Goal: Task Accomplishment & Management: Use online tool/utility

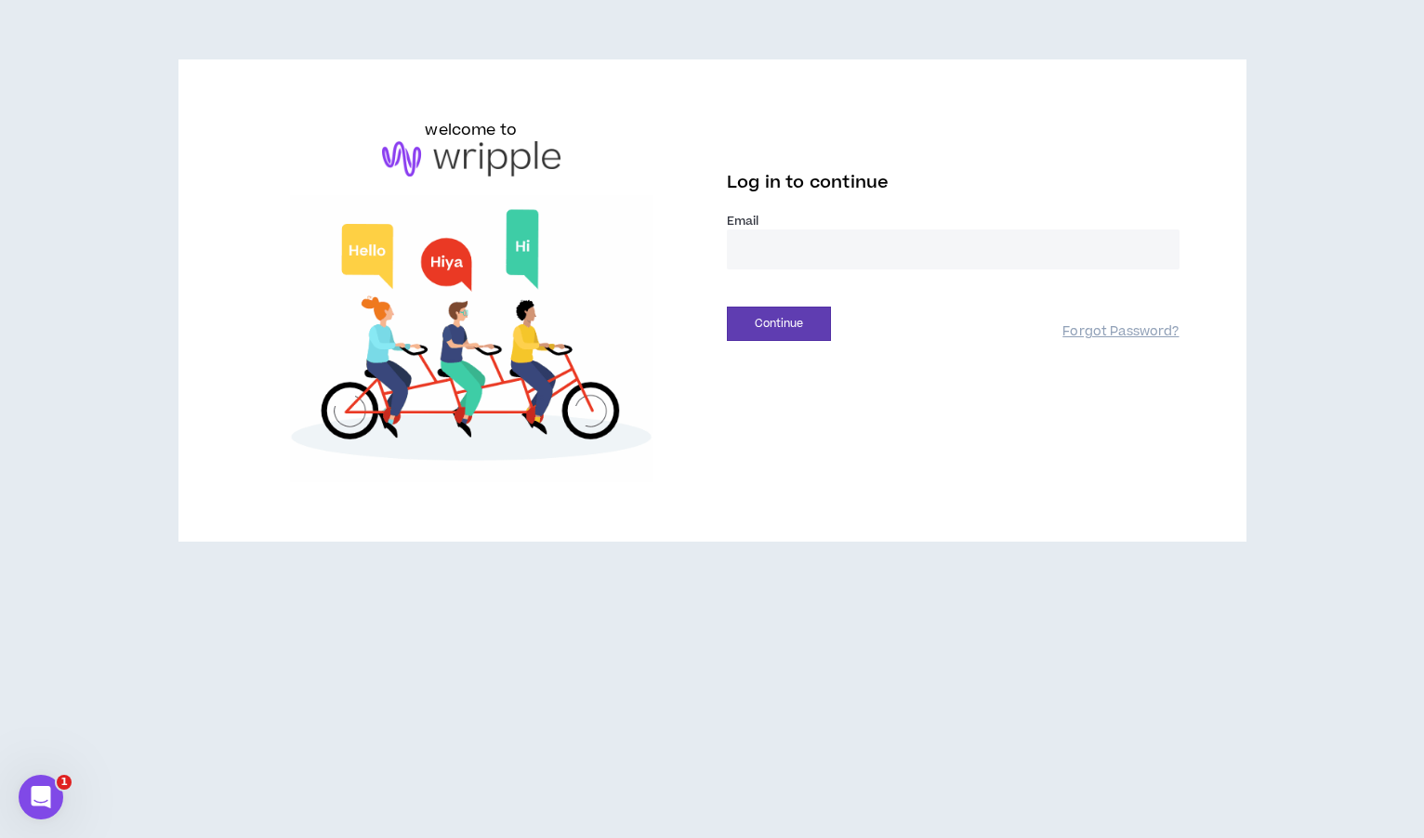
click at [1420, 667] on div "welcome to Log in to continue Email * Continue Forgot Password?" at bounding box center [712, 419] width 1424 height 838
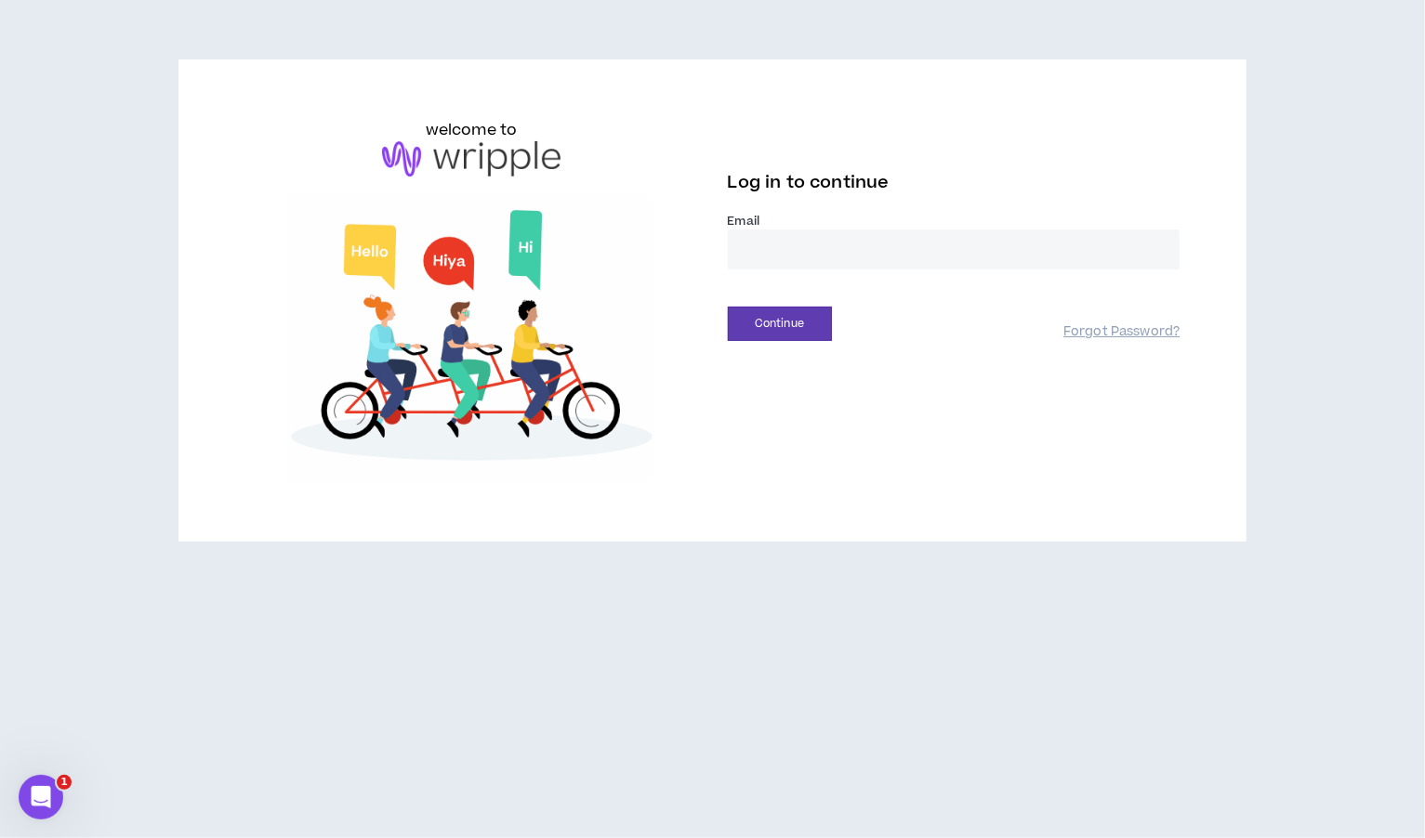
click at [977, 261] on input "email" at bounding box center [954, 250] width 453 height 40
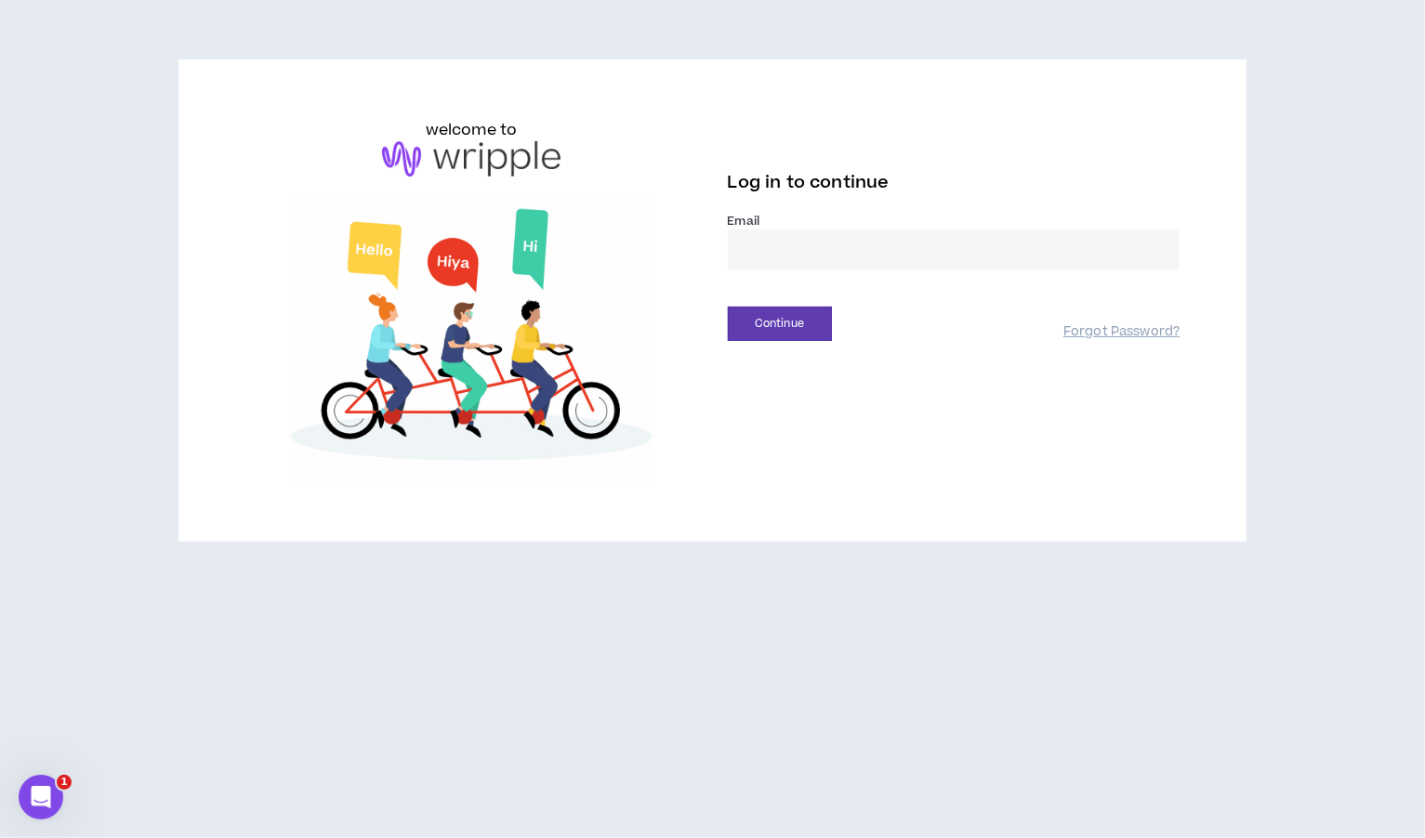
type input "**********"
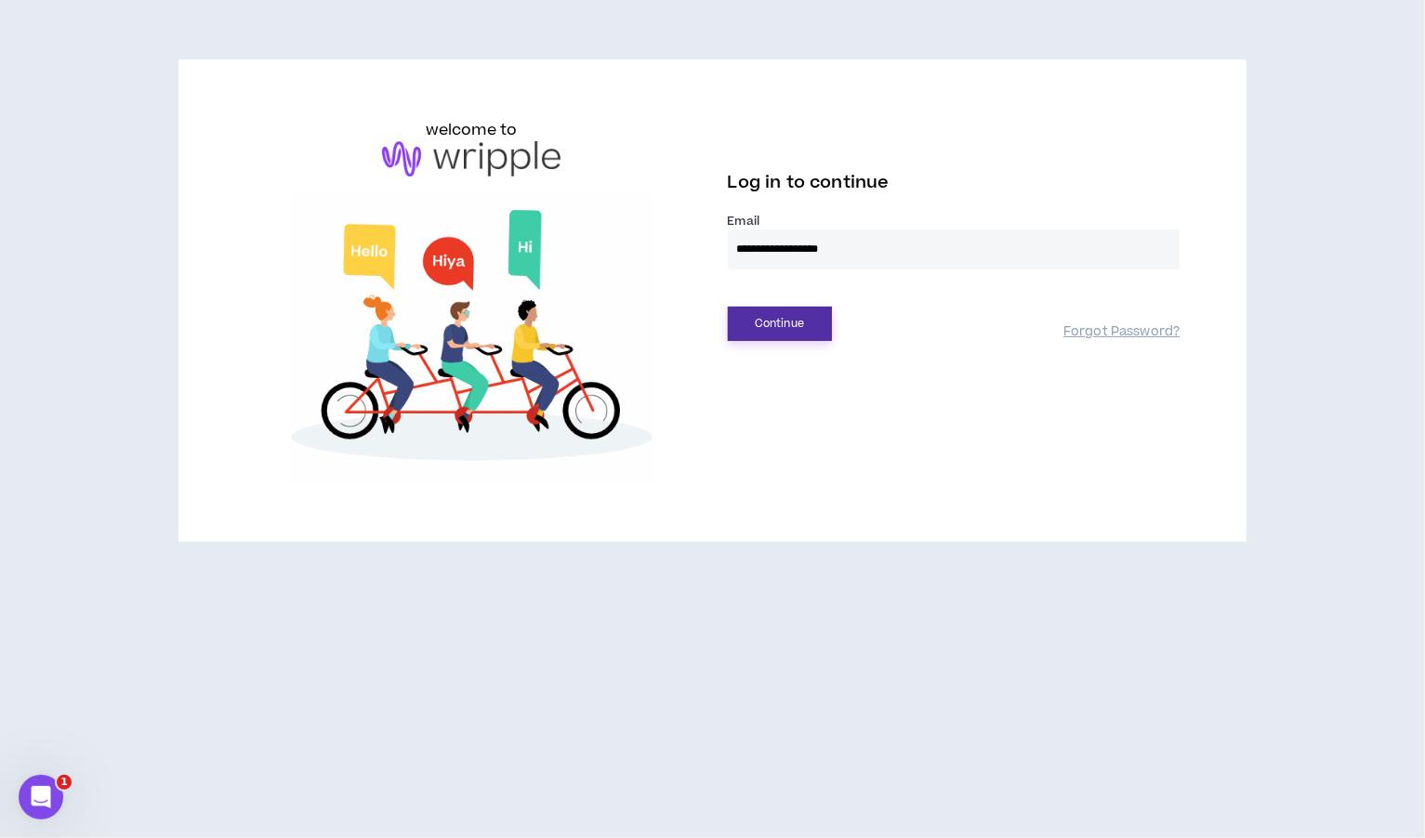
click at [770, 313] on button "Continue" at bounding box center [780, 324] width 104 height 34
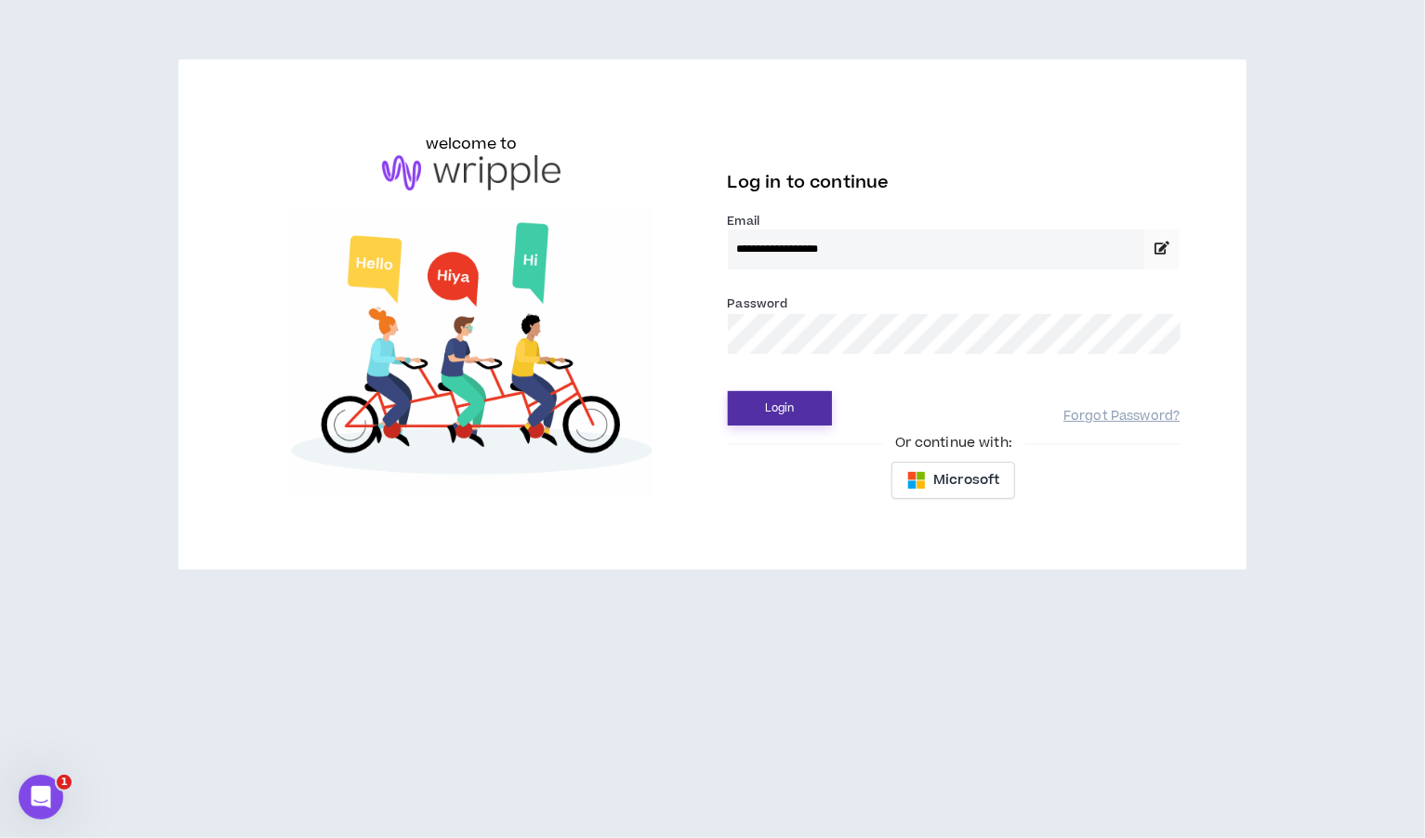
click at [757, 419] on button "Login" at bounding box center [780, 408] width 104 height 34
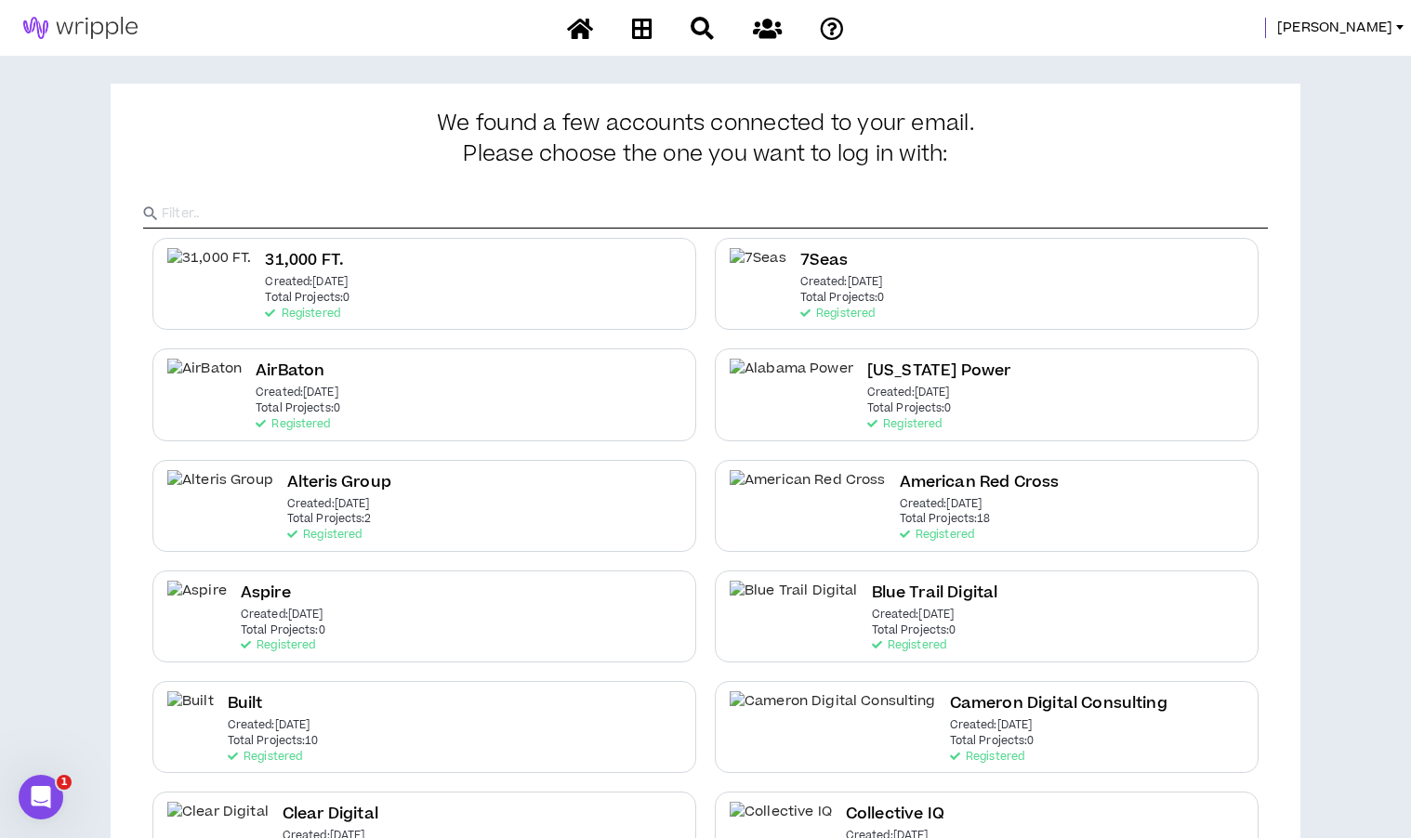
click at [631, 211] on input "text" at bounding box center [715, 214] width 1106 height 28
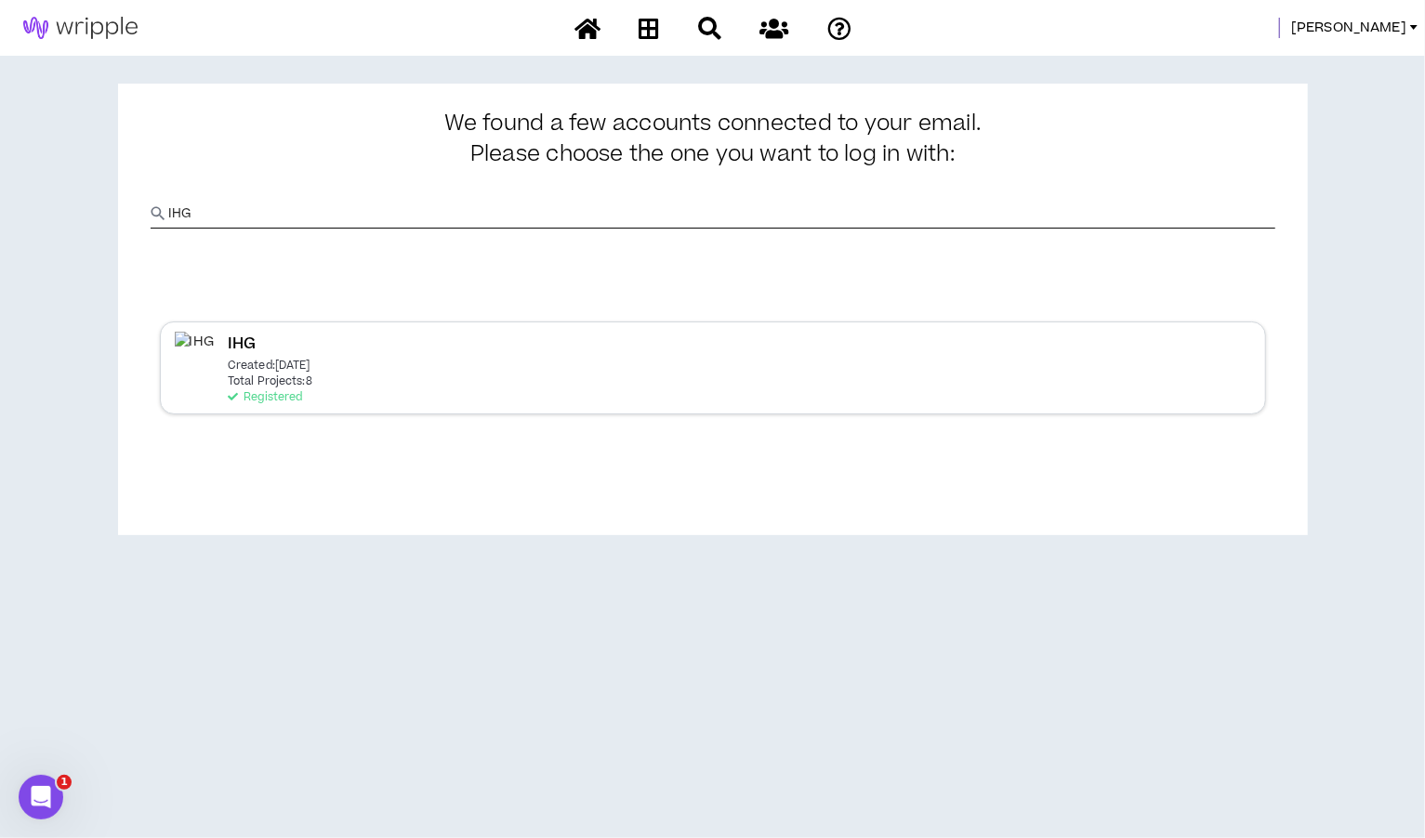
type input "IHG"
click at [219, 392] on div "IHG Created: Dec 7 2020 Total Projects: 8 Registered" at bounding box center [713, 368] width 1106 height 92
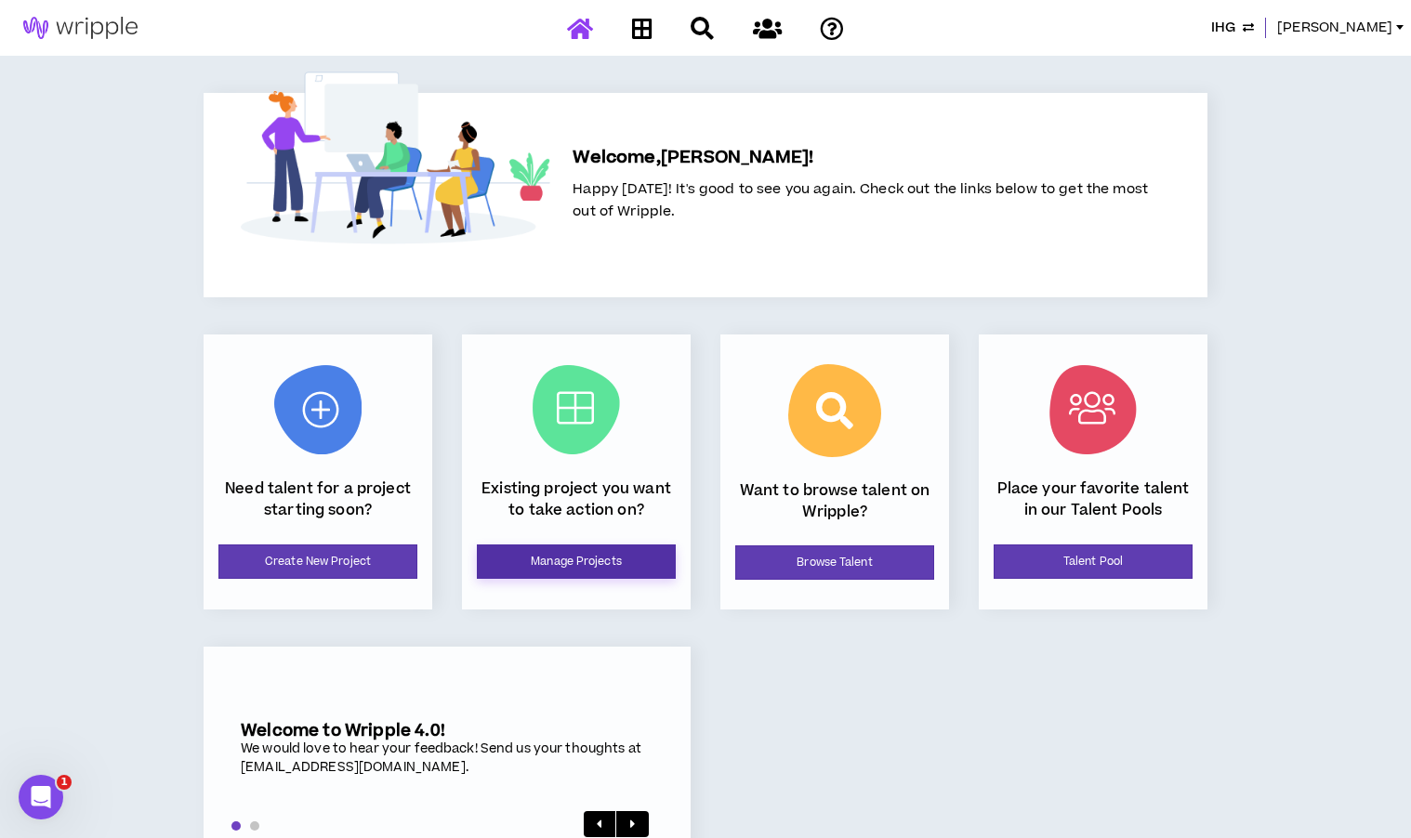
click at [595, 572] on link "Manage Projects" at bounding box center [576, 562] width 199 height 34
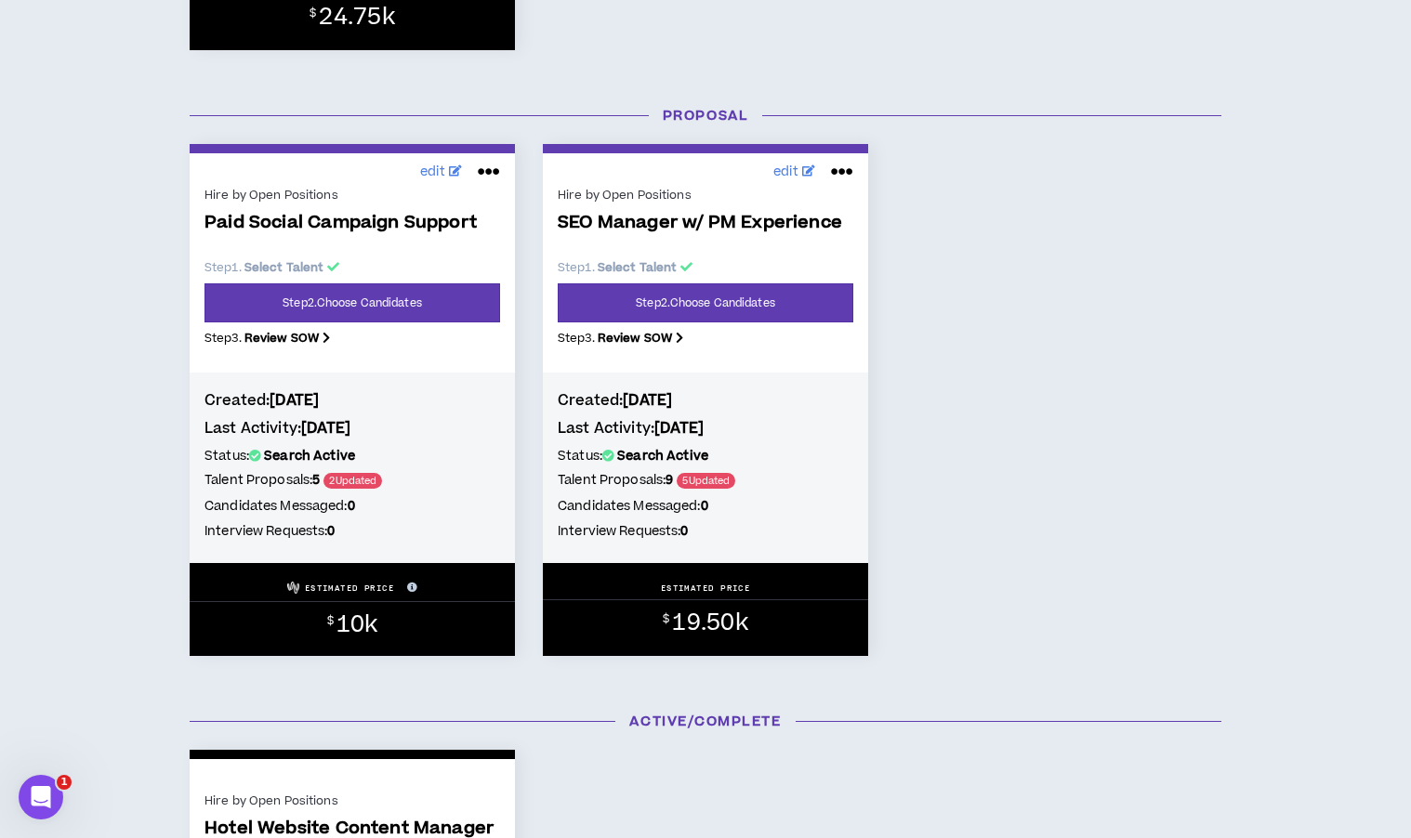
scroll to position [833, 0]
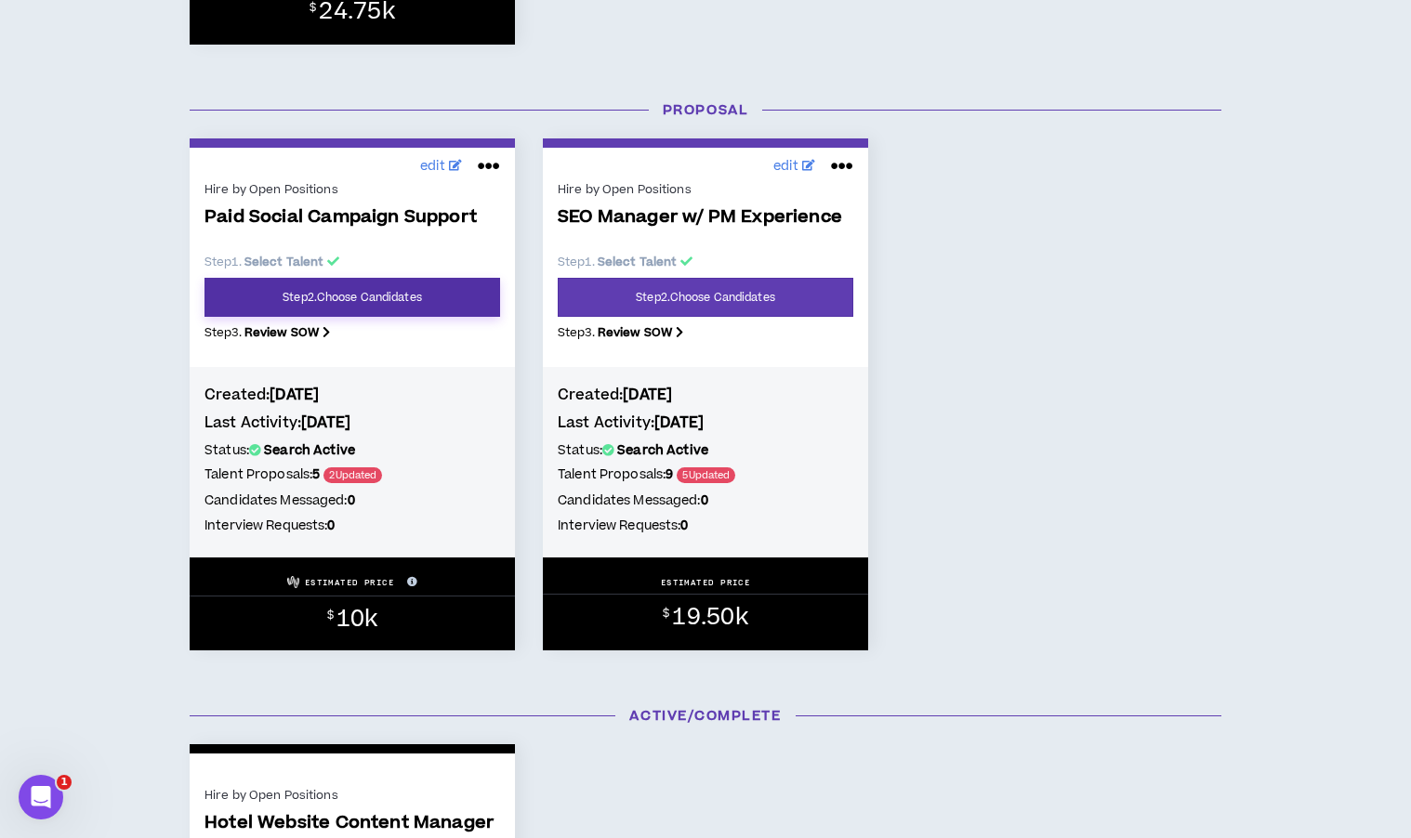
click at [425, 305] on link "Step 2 . Choose Candidates" at bounding box center [353, 297] width 296 height 39
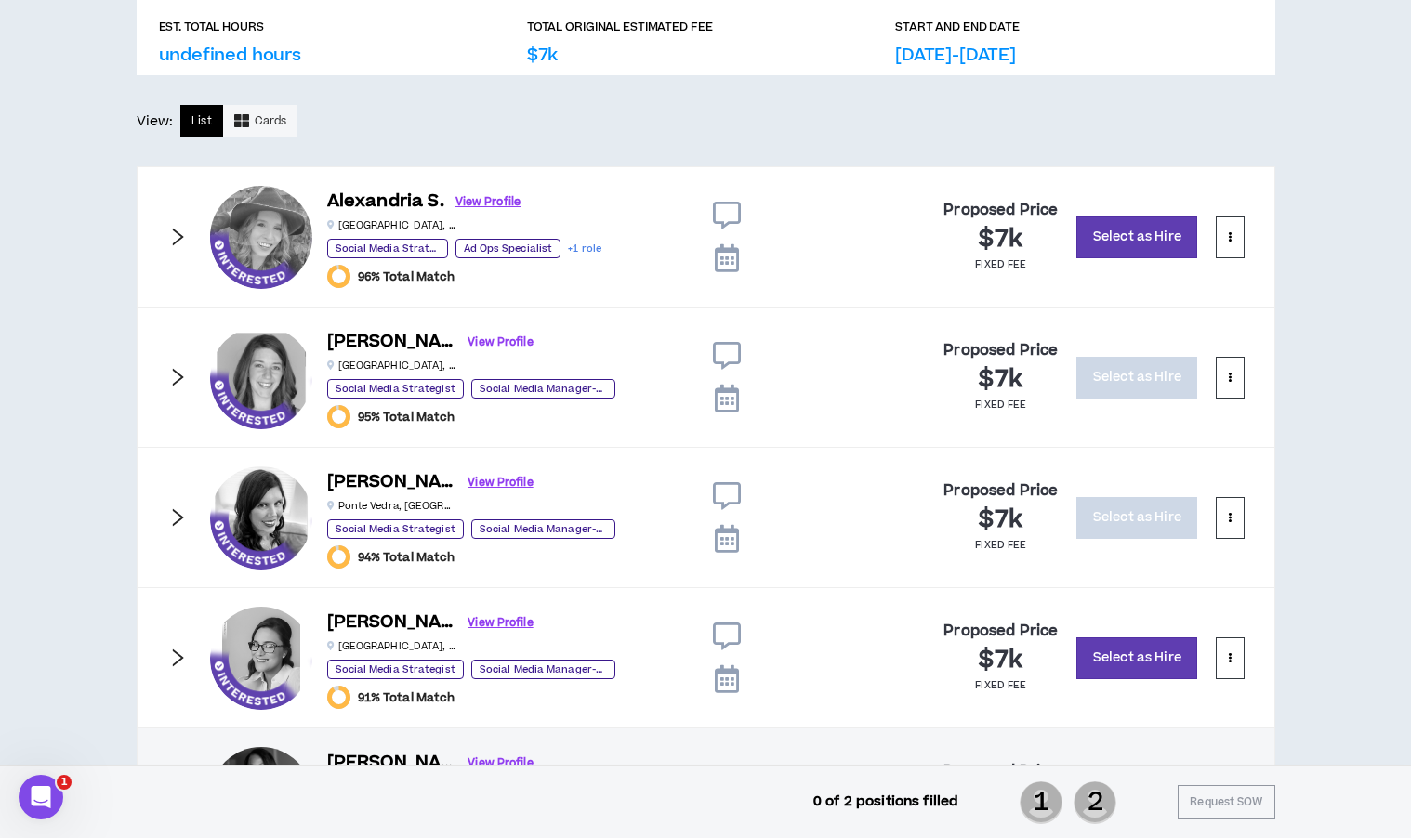
scroll to position [912, 0]
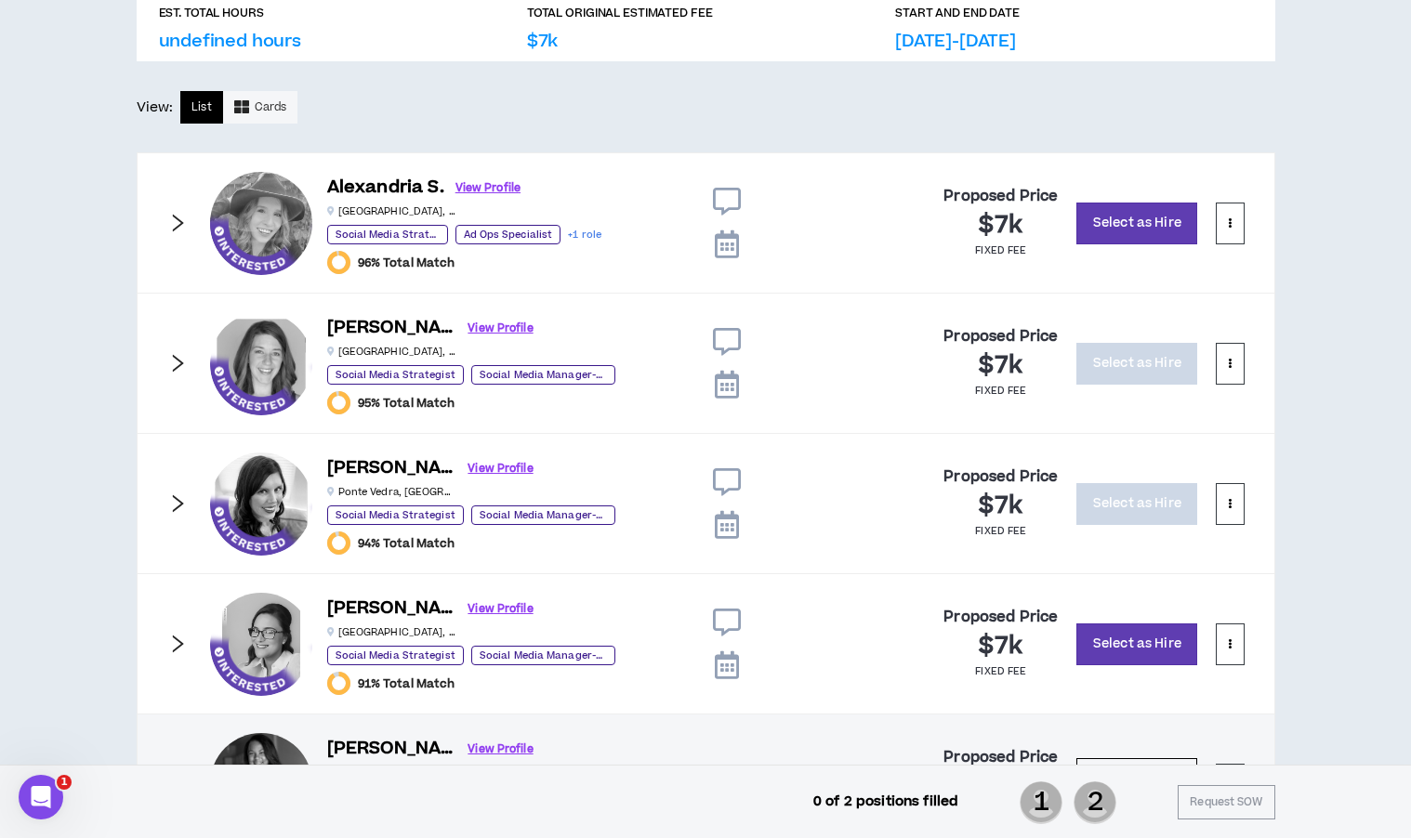
click at [175, 226] on icon "right" at bounding box center [177, 223] width 11 height 18
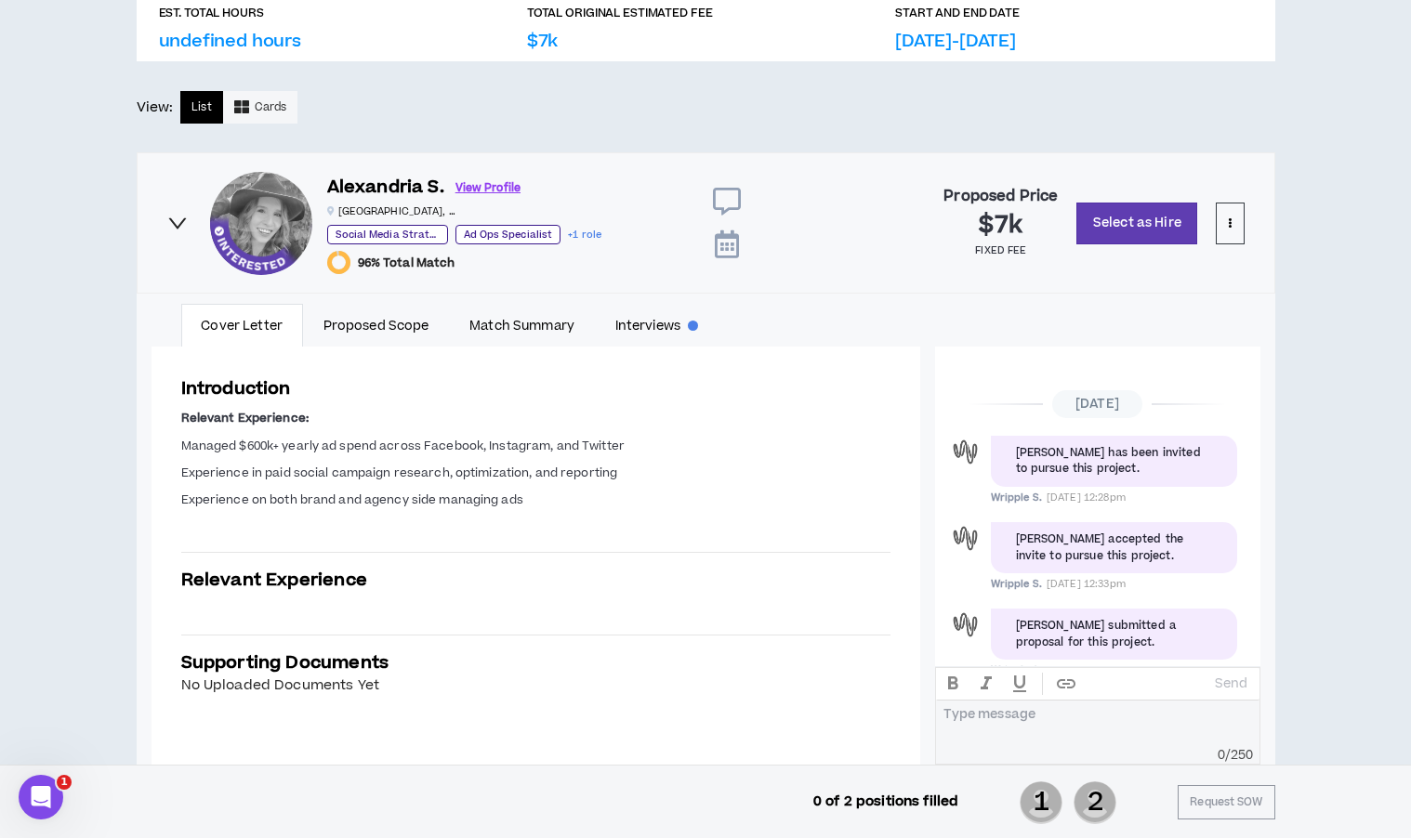
scroll to position [42, 0]
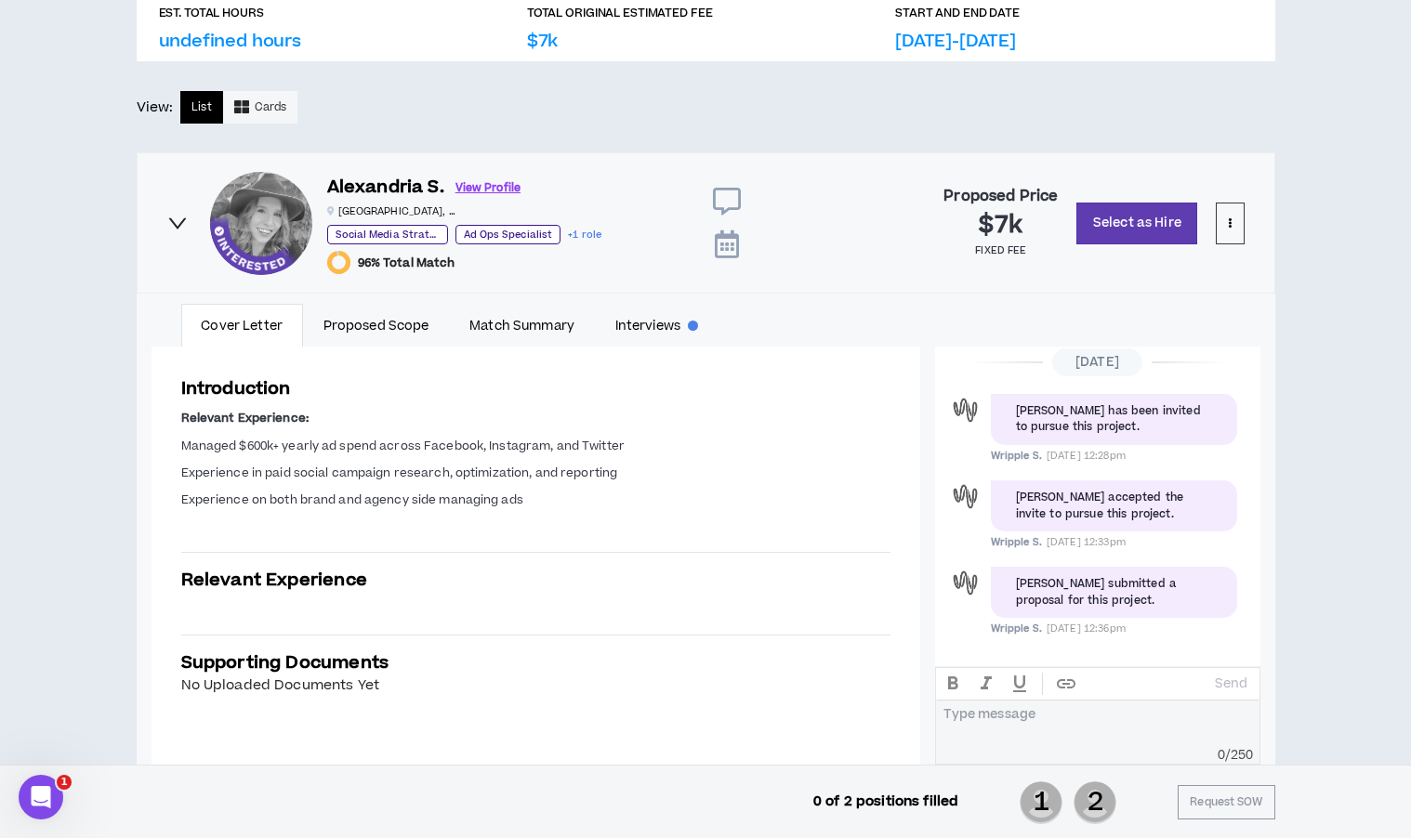
click at [175, 226] on icon "right" at bounding box center [177, 223] width 20 height 20
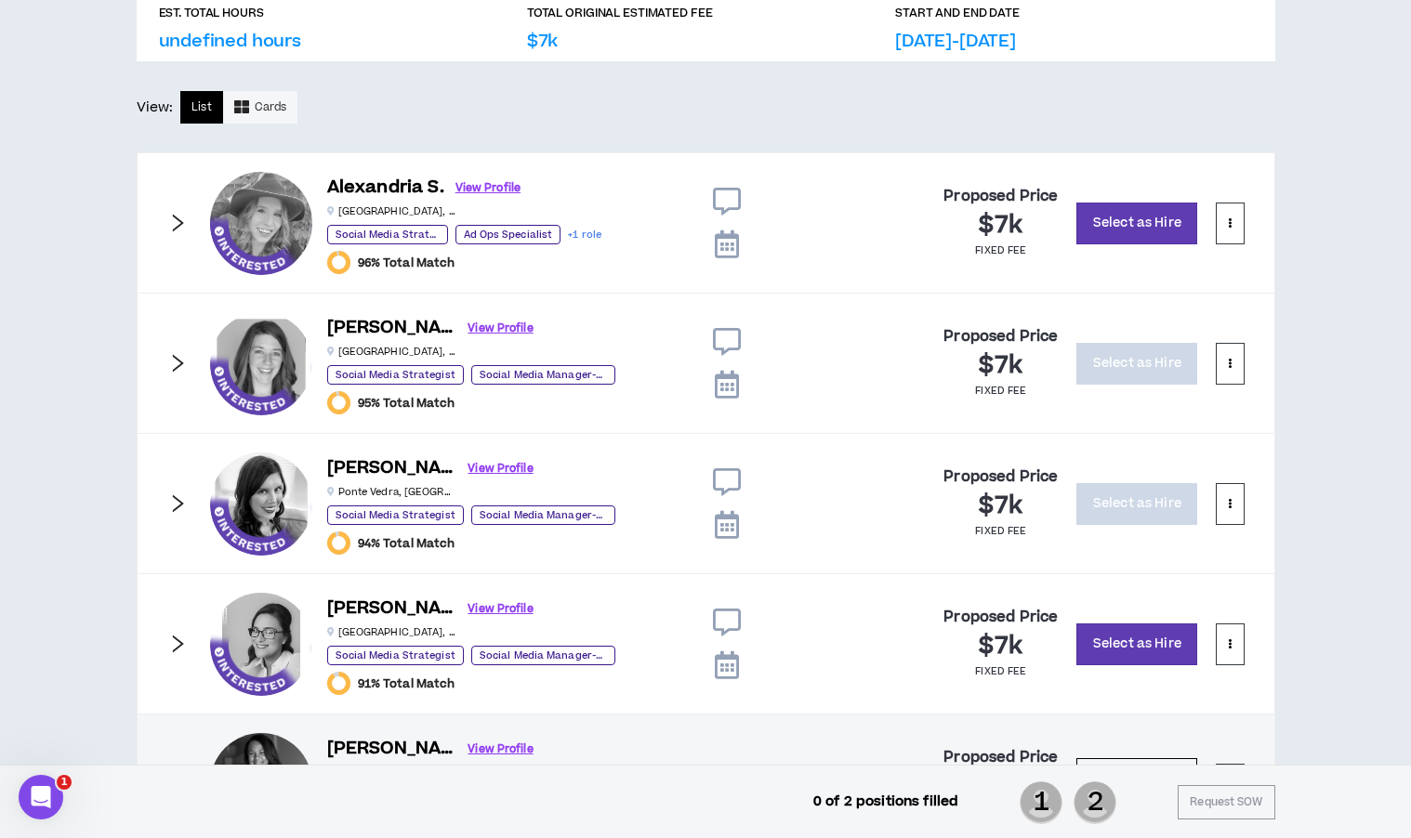
click at [180, 360] on icon "right" at bounding box center [177, 363] width 11 height 18
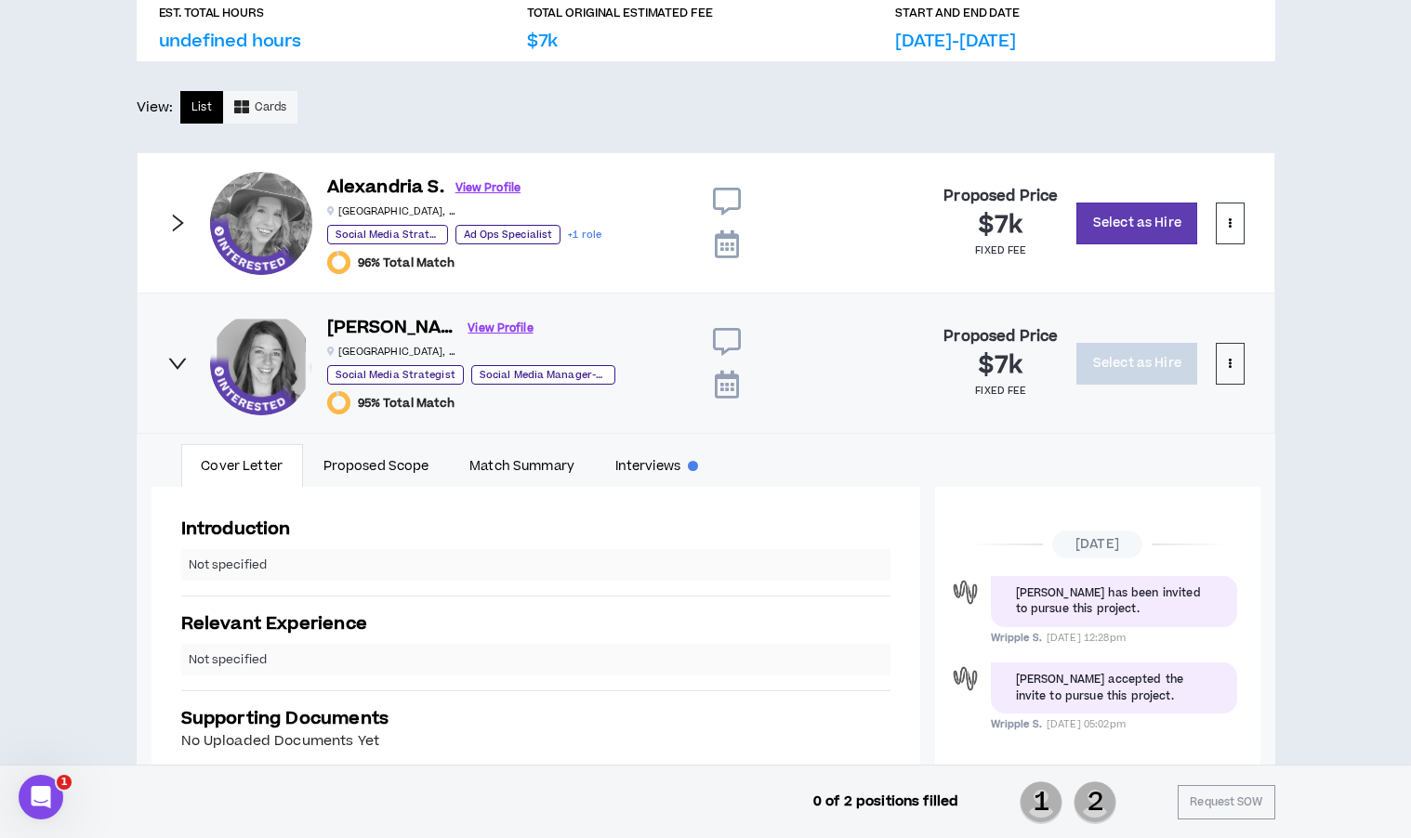
click at [180, 360] on icon "right" at bounding box center [177, 363] width 18 height 11
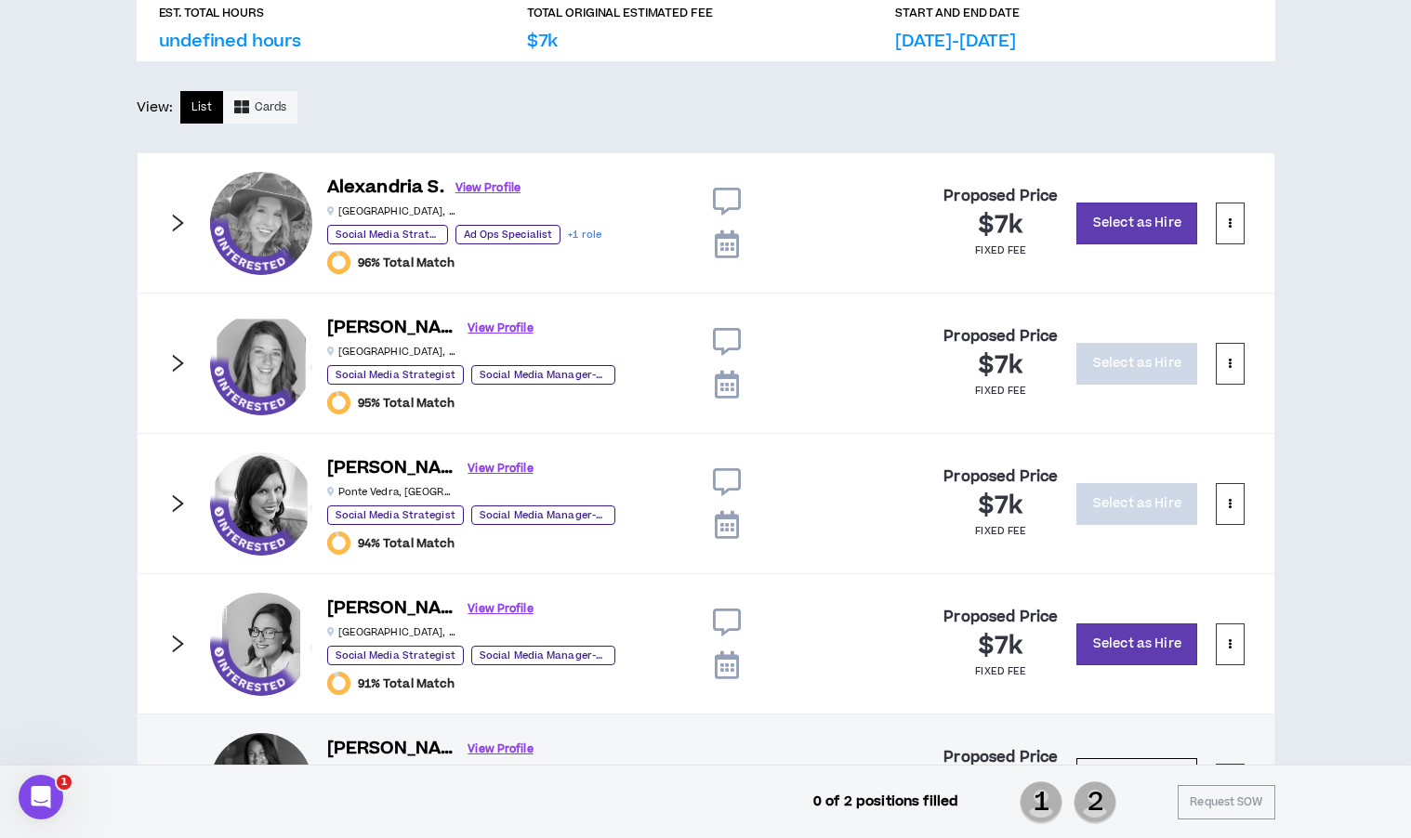
click at [173, 498] on icon "right" at bounding box center [177, 504] width 20 height 20
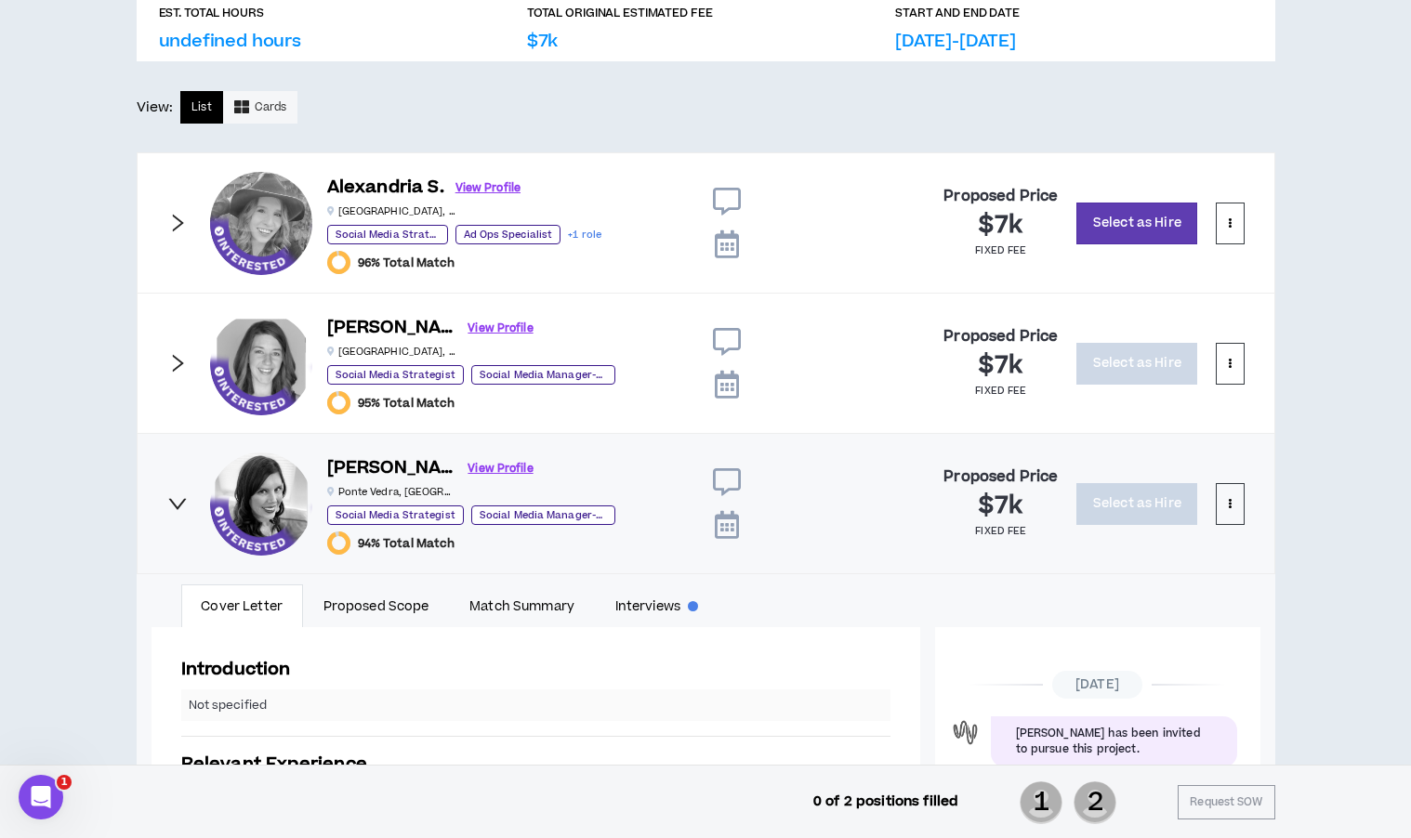
click at [173, 498] on icon "right" at bounding box center [177, 504] width 20 height 20
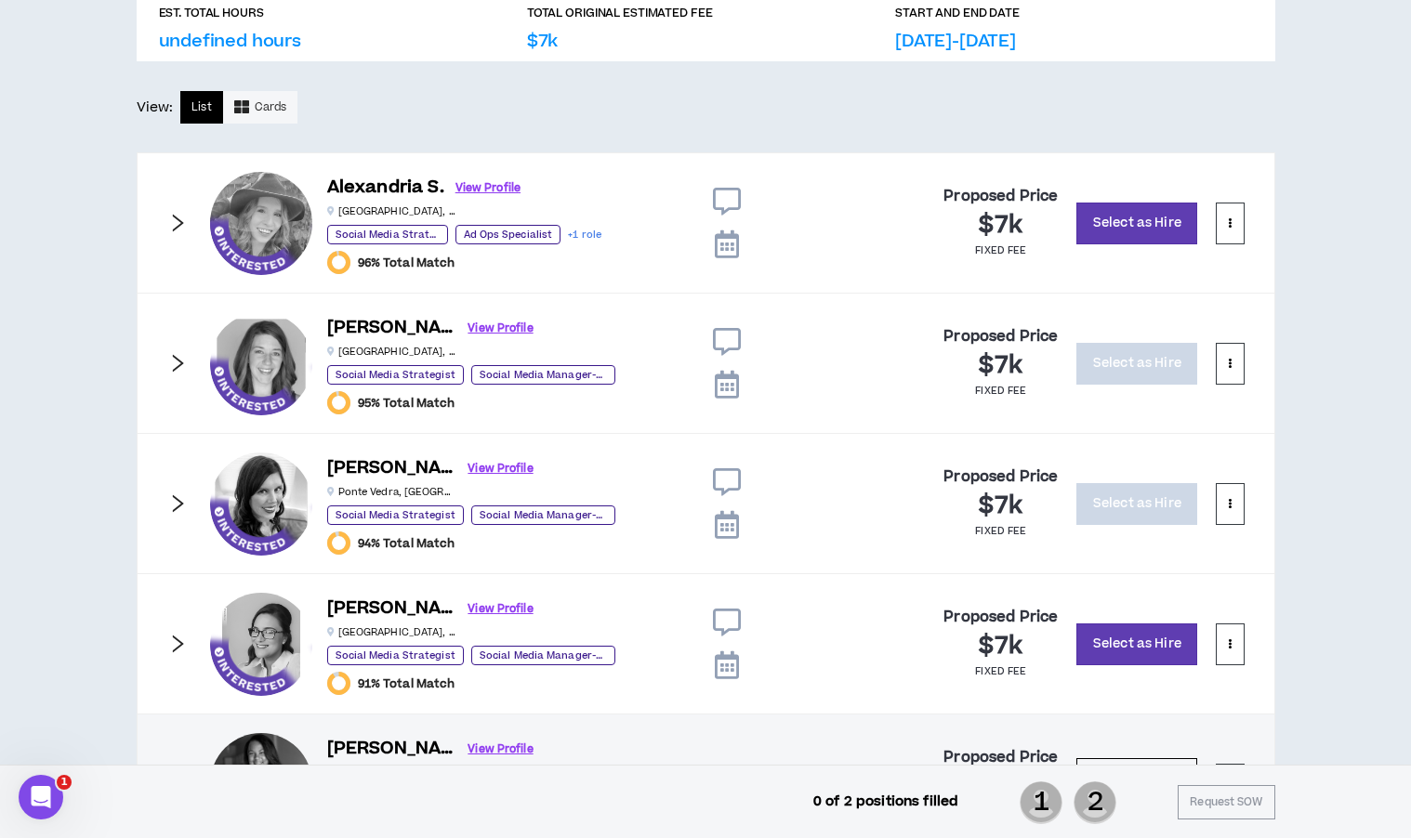
click at [178, 642] on icon "right" at bounding box center [177, 644] width 11 height 18
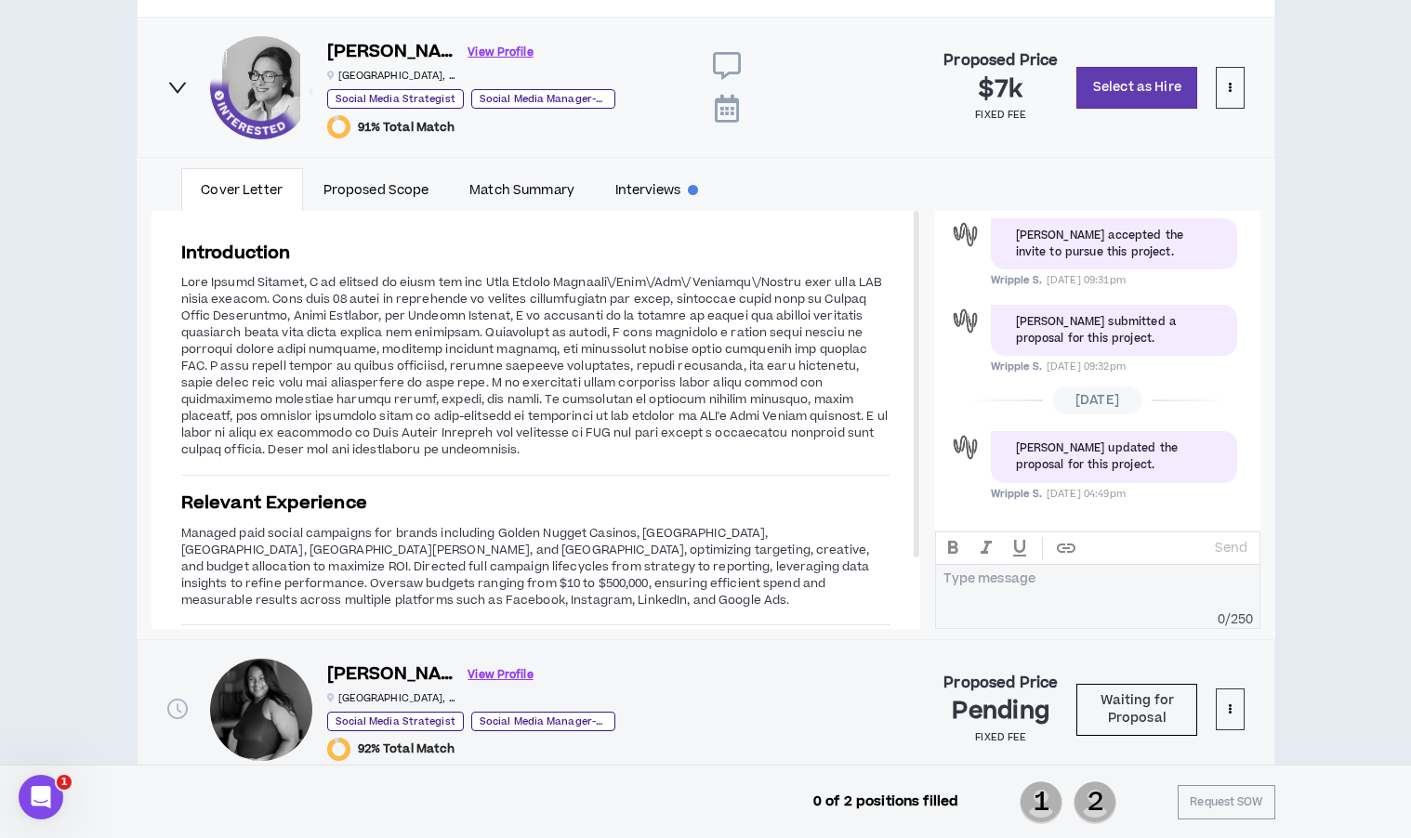
scroll to position [1472, 0]
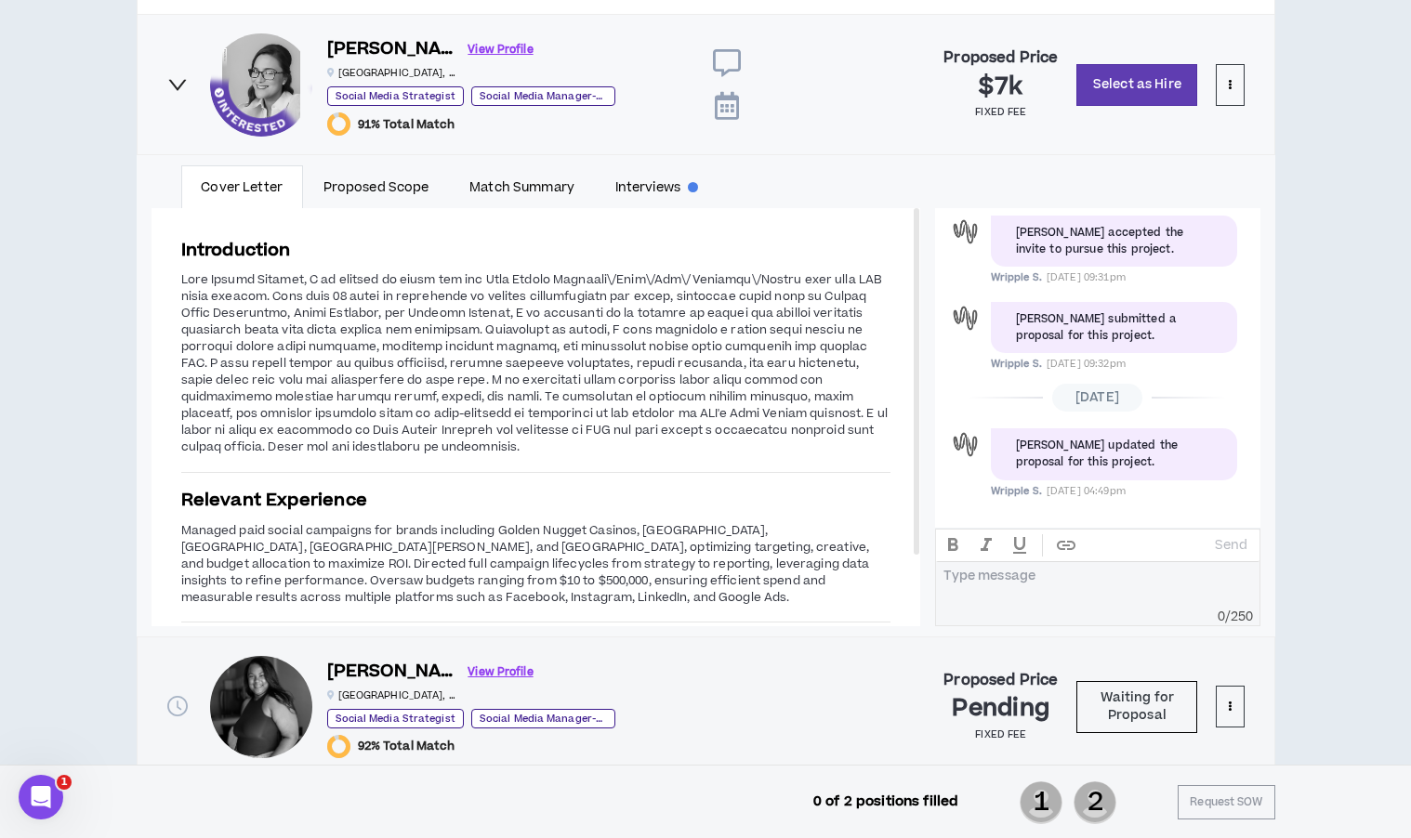
click at [174, 80] on icon "right" at bounding box center [177, 84] width 18 height 11
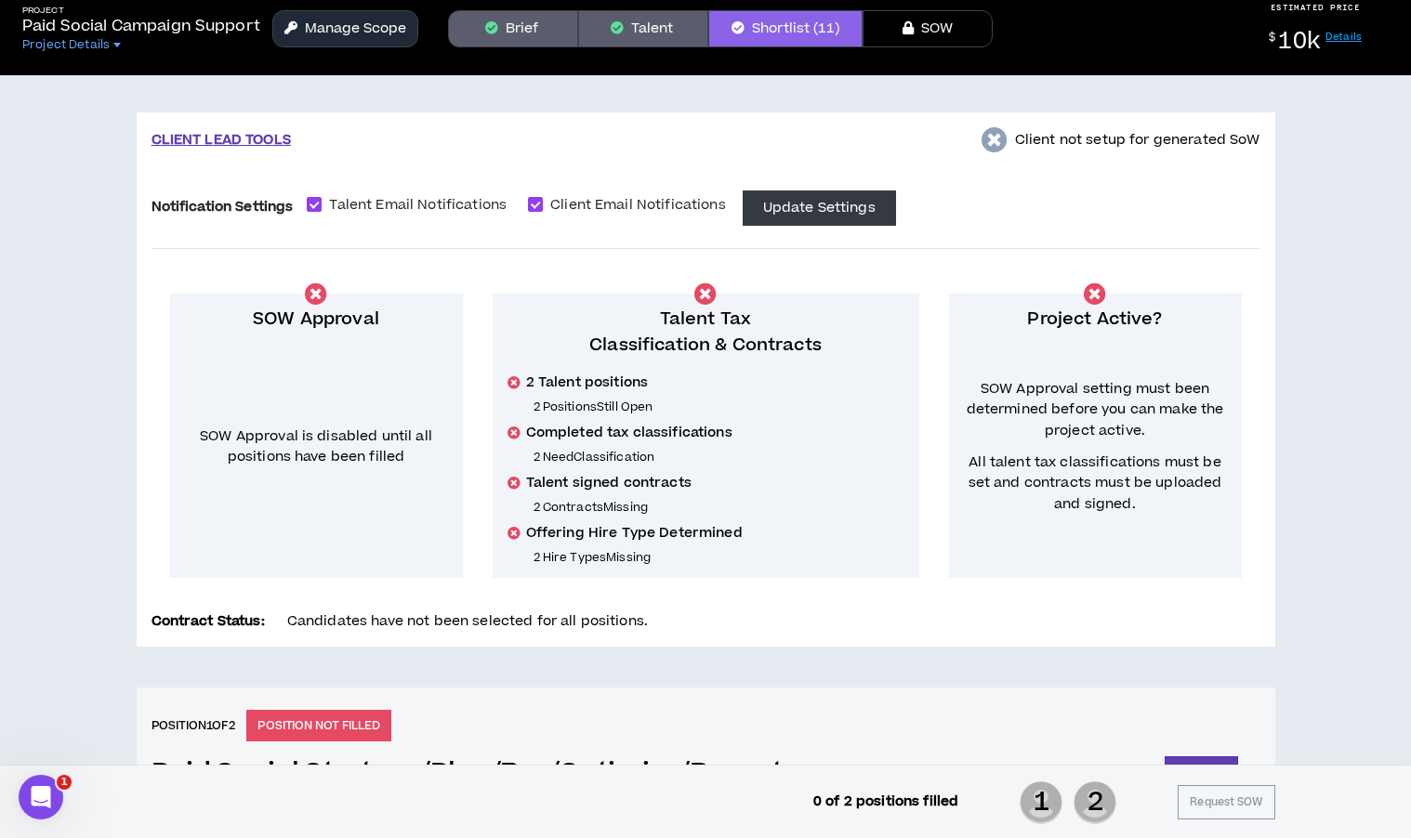
scroll to position [0, 0]
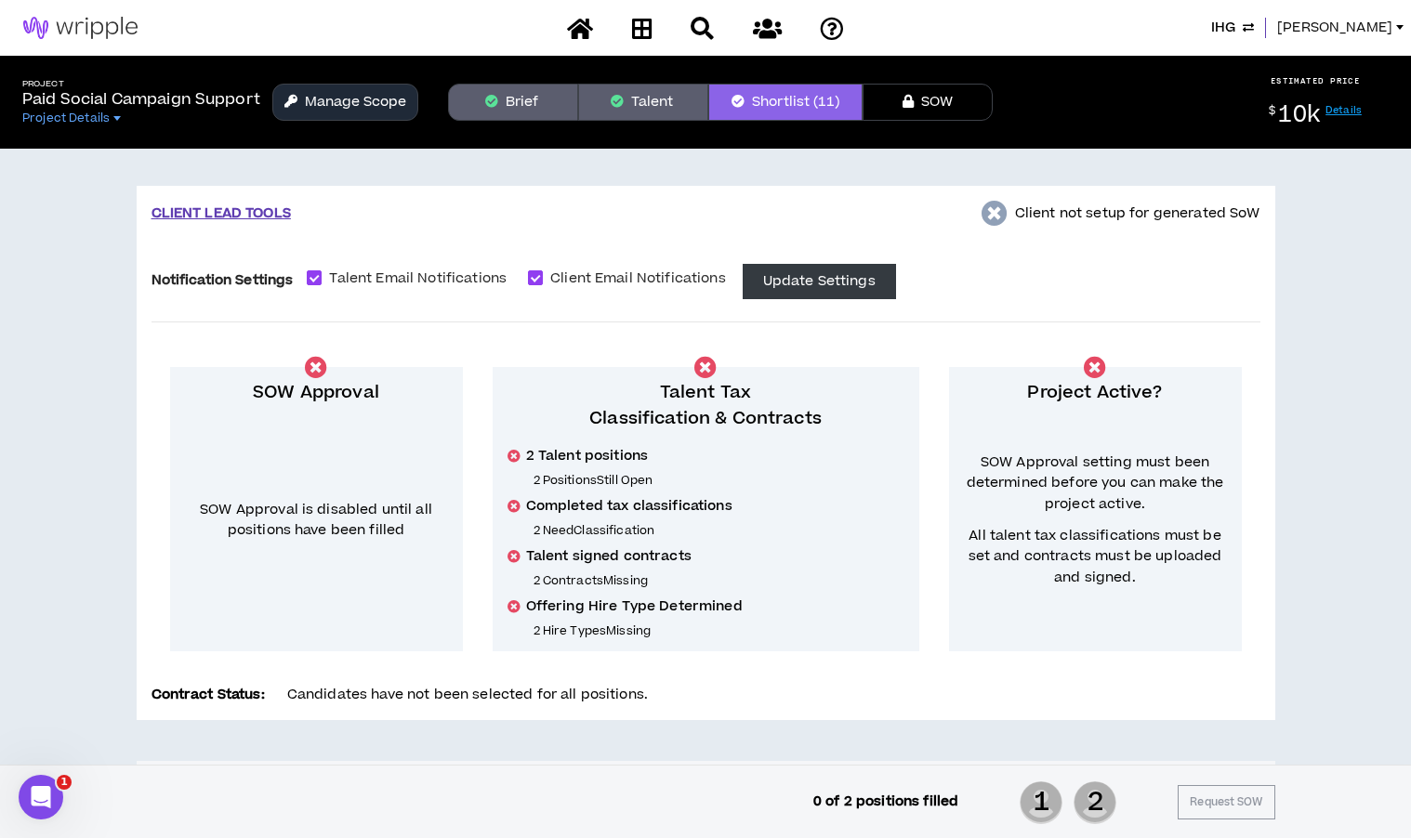
click at [1353, 22] on span "[PERSON_NAME]" at bounding box center [1334, 28] width 115 height 20
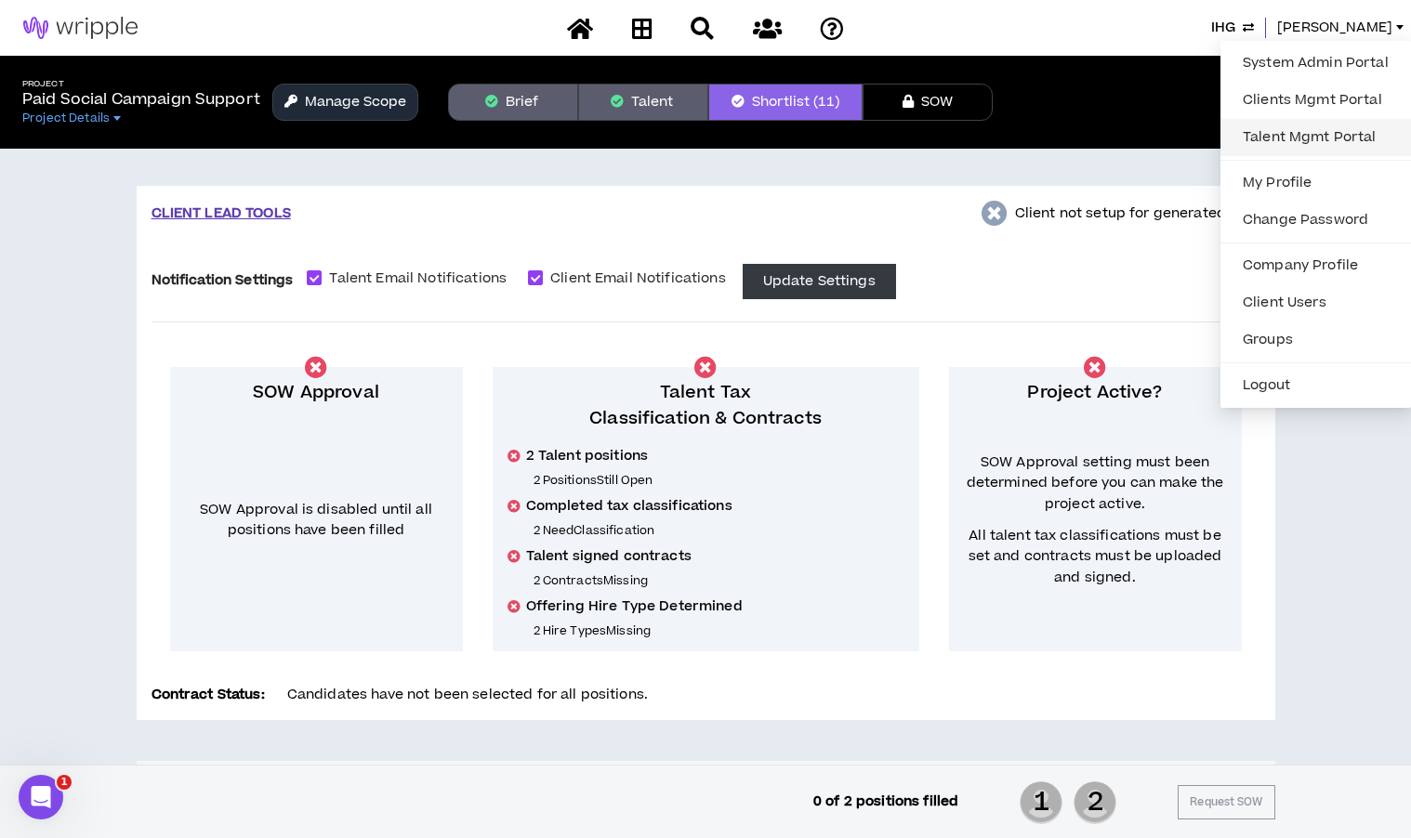
click at [1309, 139] on link "Talent Mgmt Portal" at bounding box center [1316, 138] width 168 height 28
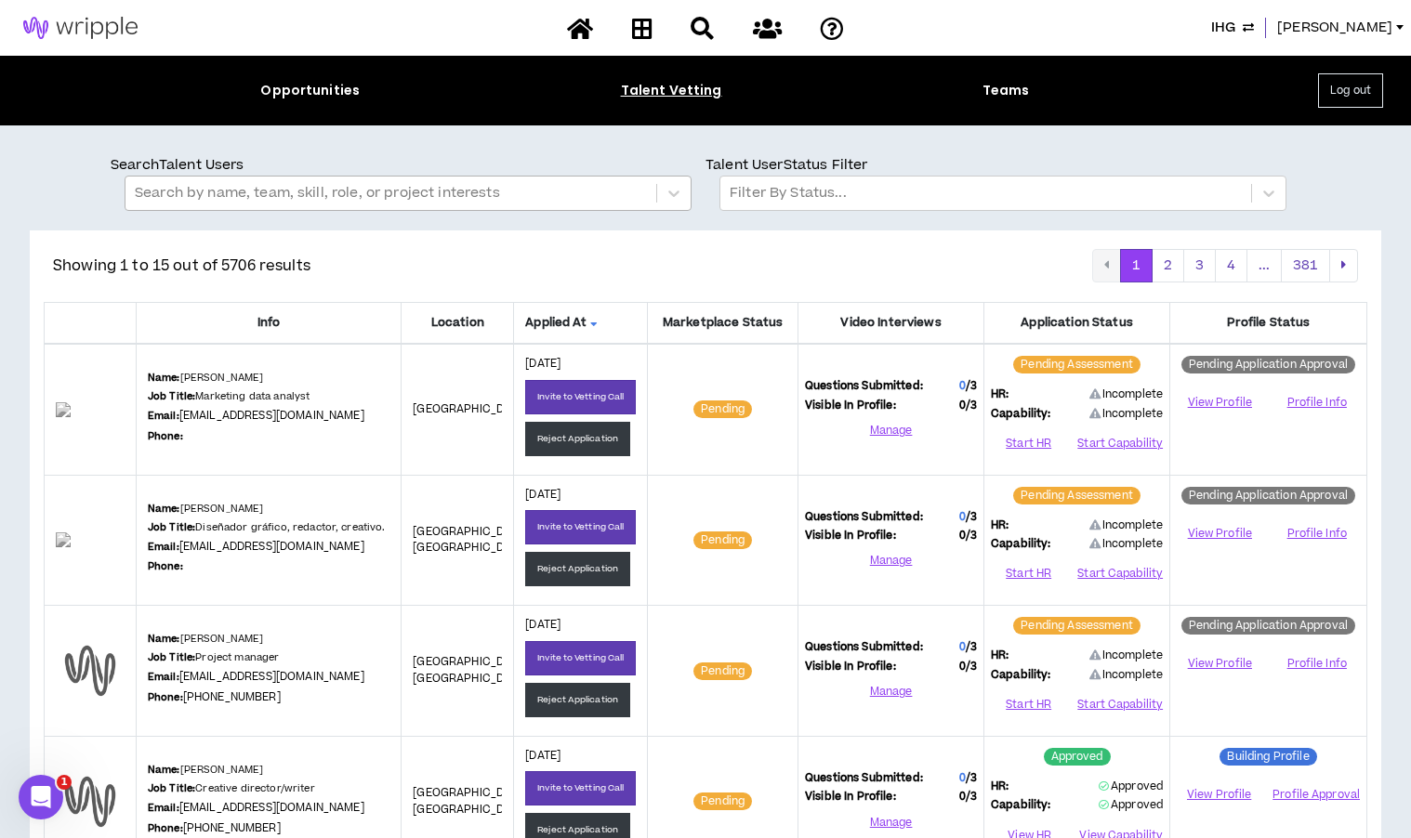
click at [258, 204] on div at bounding box center [391, 193] width 512 height 24
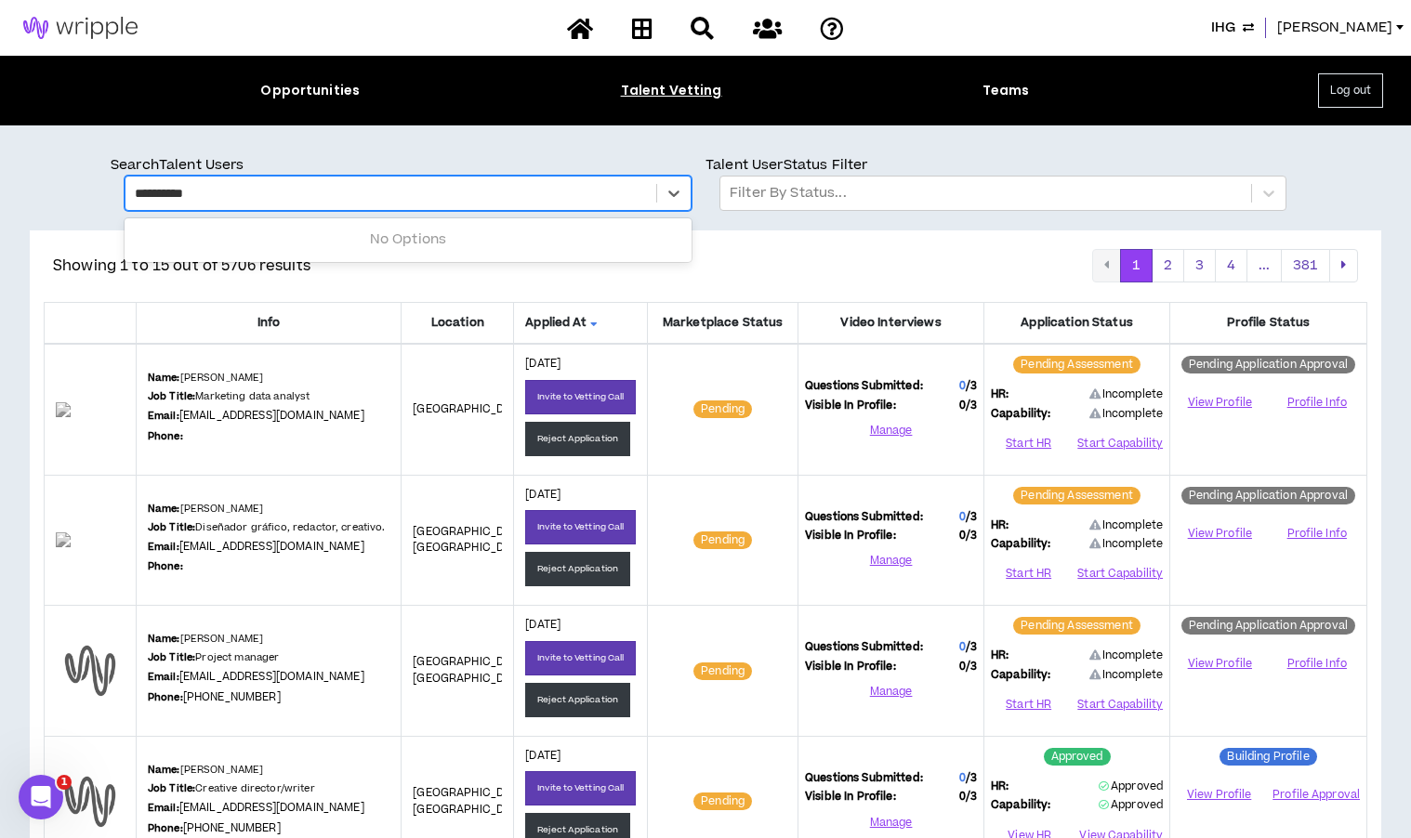
type input "**********"
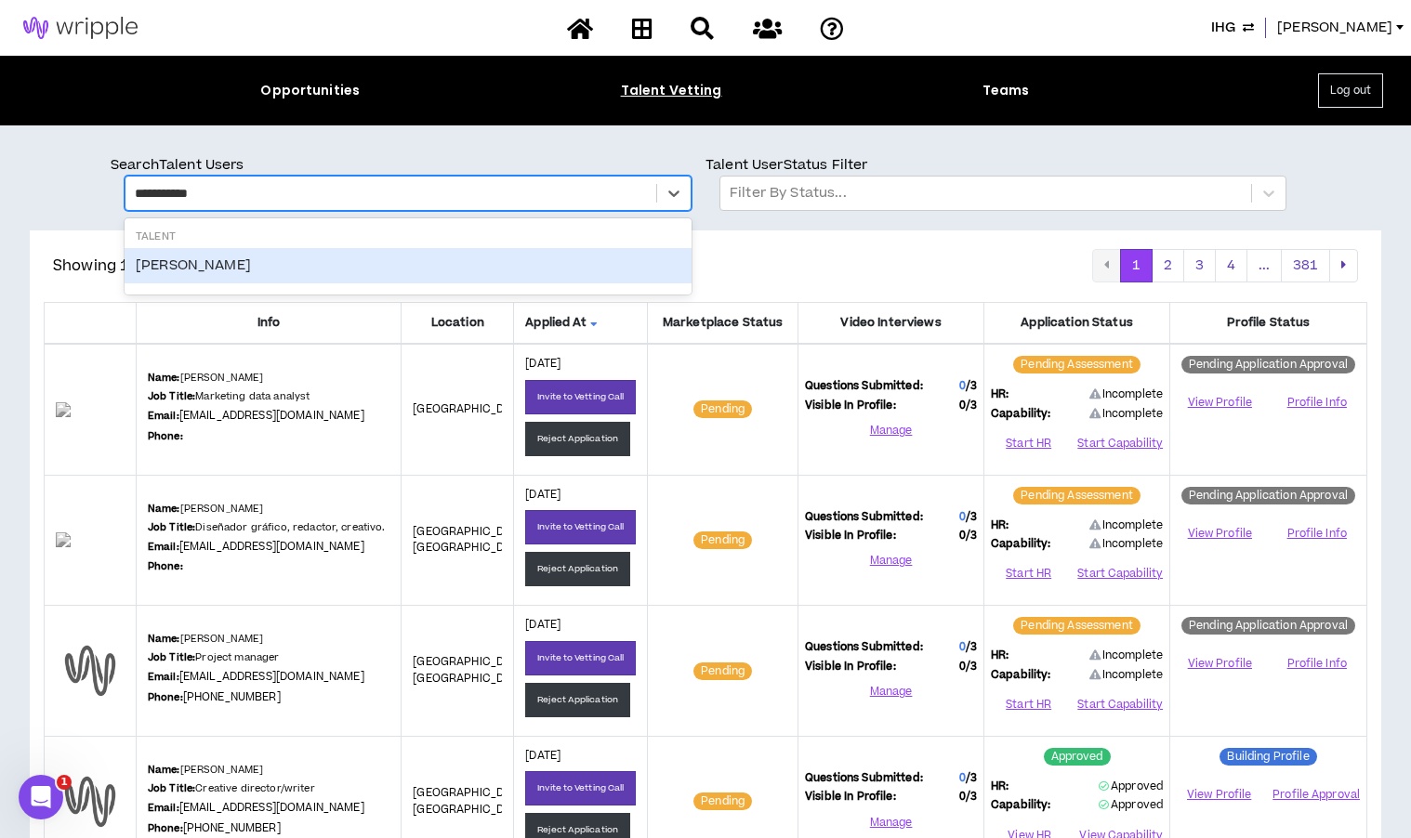
click at [191, 265] on div "April Voris" at bounding box center [408, 265] width 567 height 35
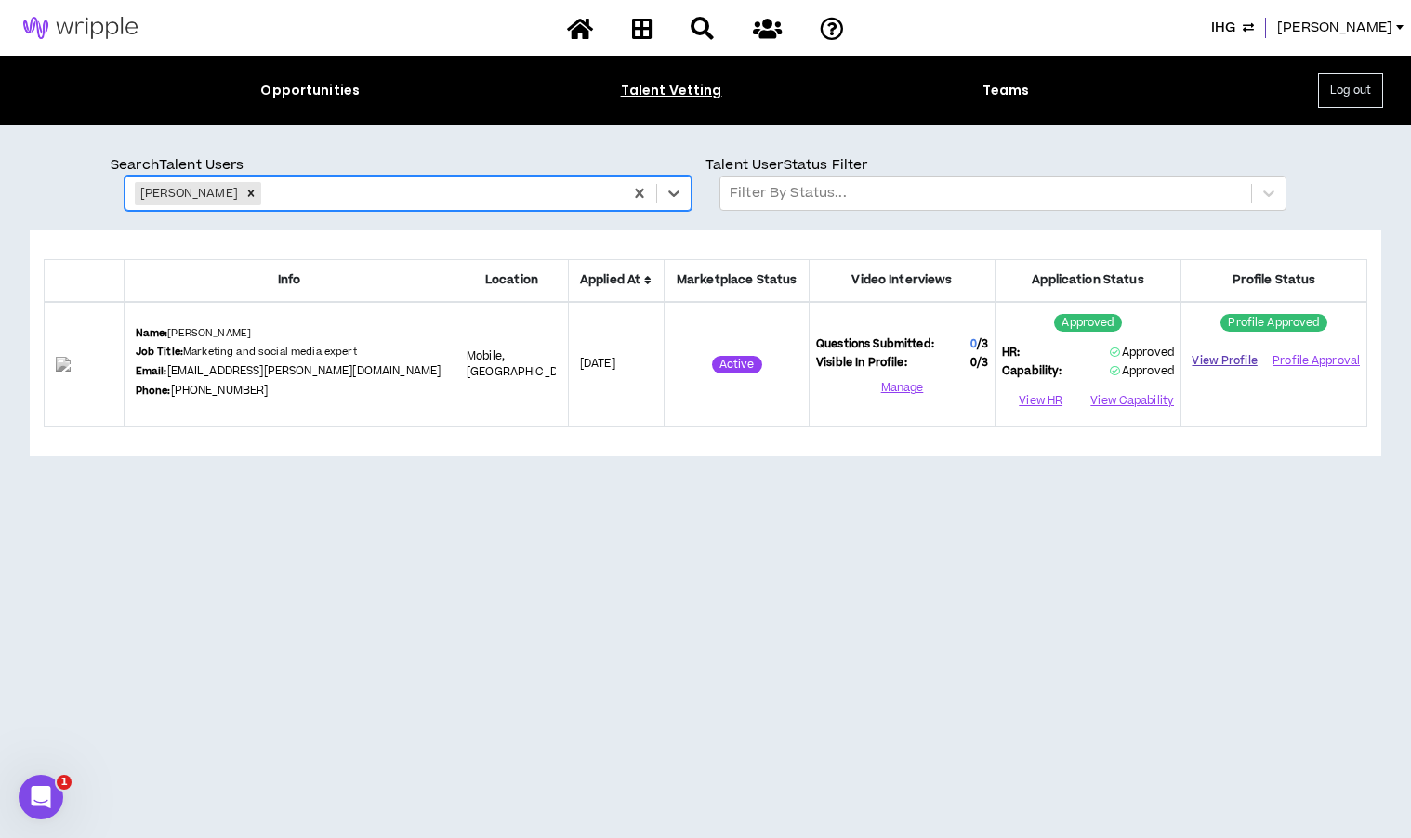
click at [1201, 360] on link "View Profile" at bounding box center [1224, 361] width 73 height 33
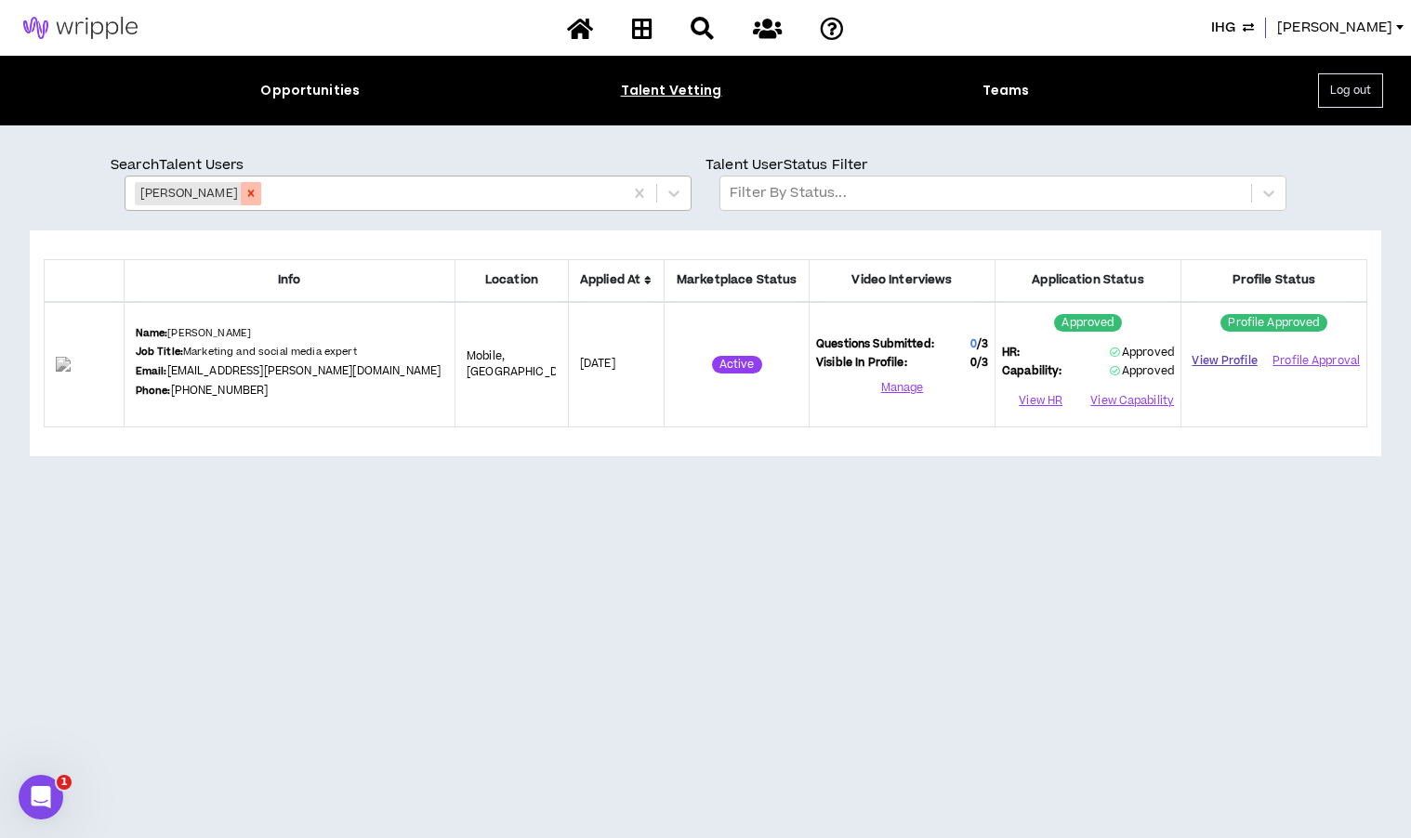
click at [244, 191] on icon "Remove April Voris" at bounding box center [250, 193] width 13 height 13
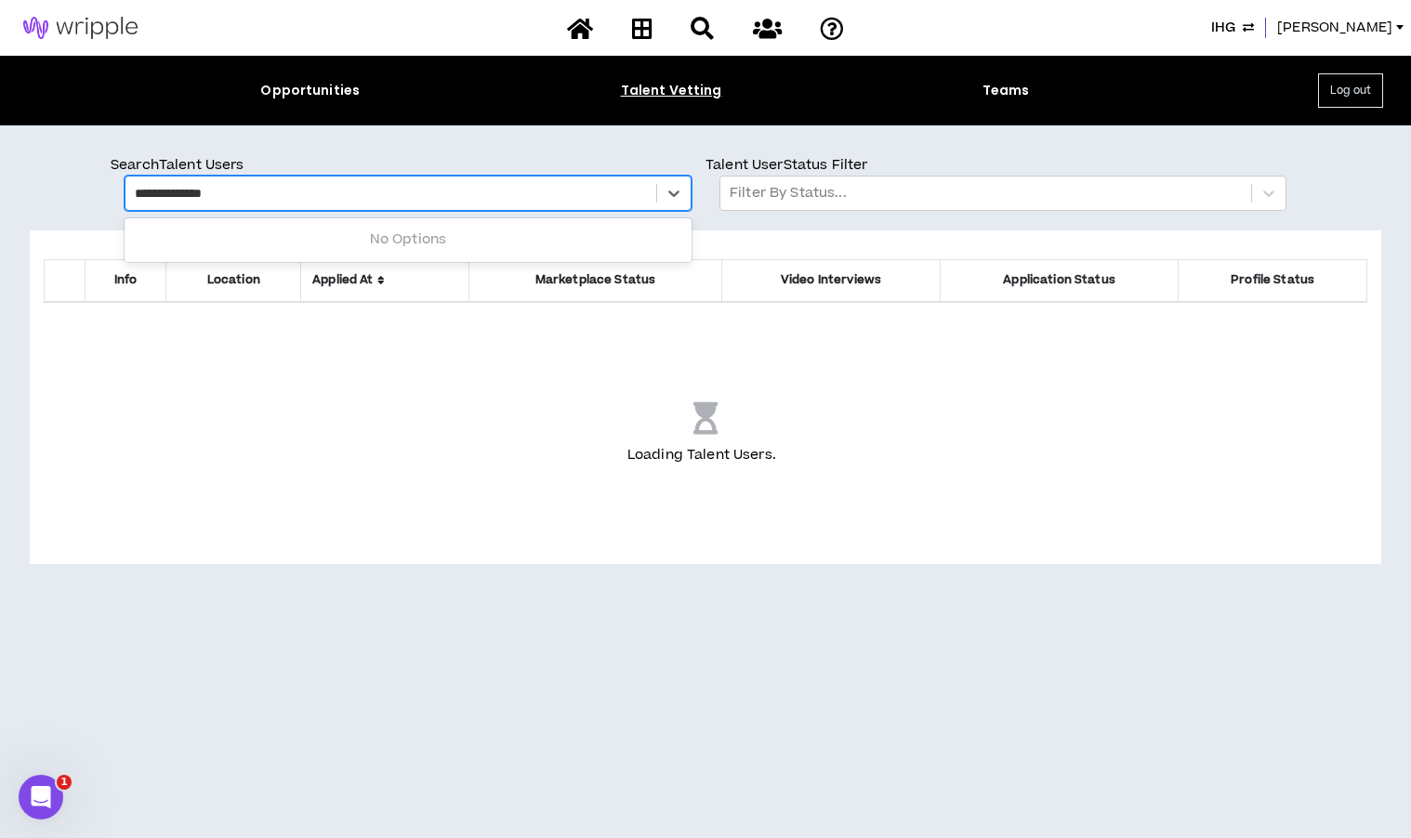
type input "**********"
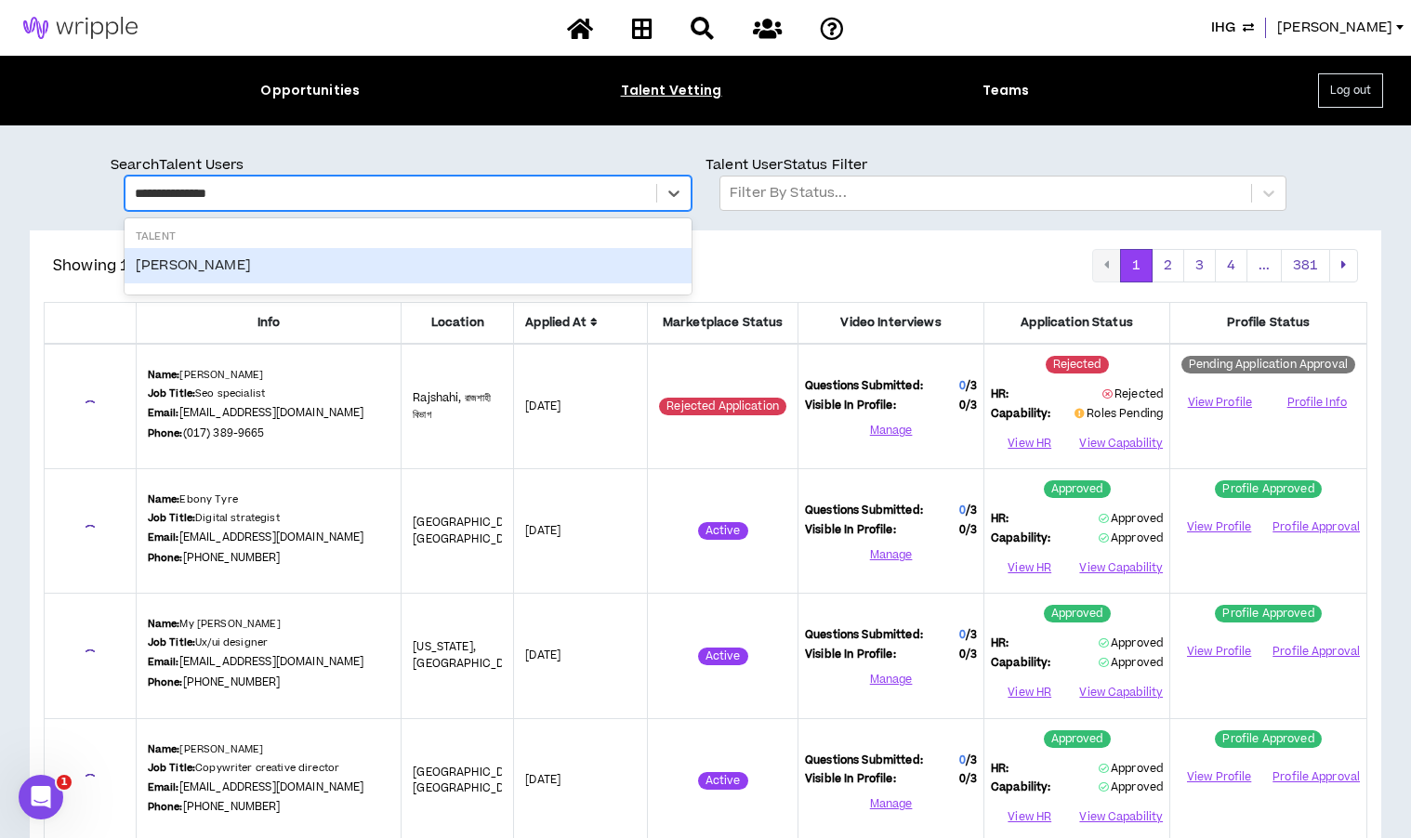
click at [175, 258] on div "Cristina Turner" at bounding box center [408, 265] width 567 height 35
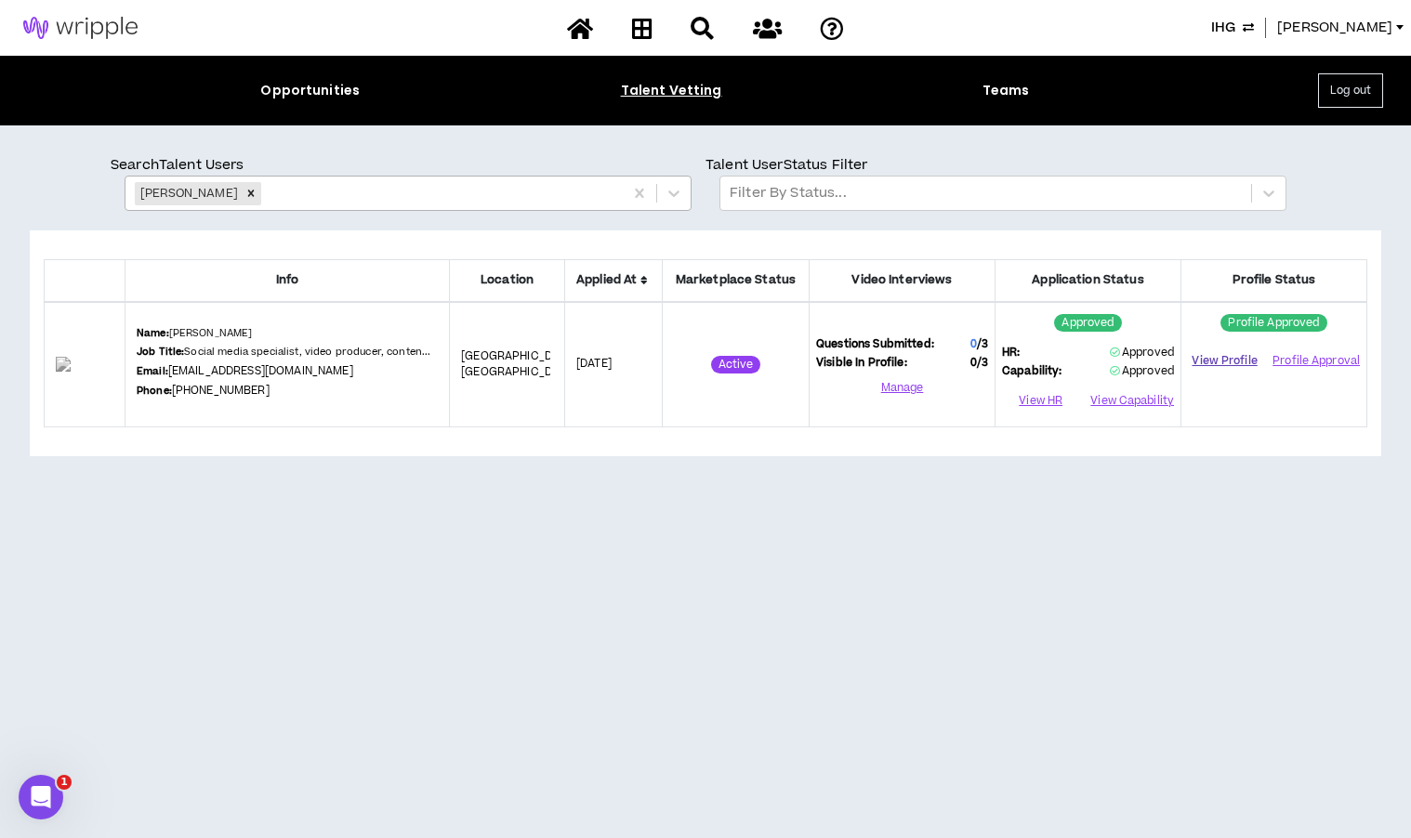
click at [1229, 362] on link "View Profile" at bounding box center [1224, 361] width 73 height 33
click at [244, 193] on icon "Remove Cristina Turner" at bounding box center [250, 193] width 13 height 13
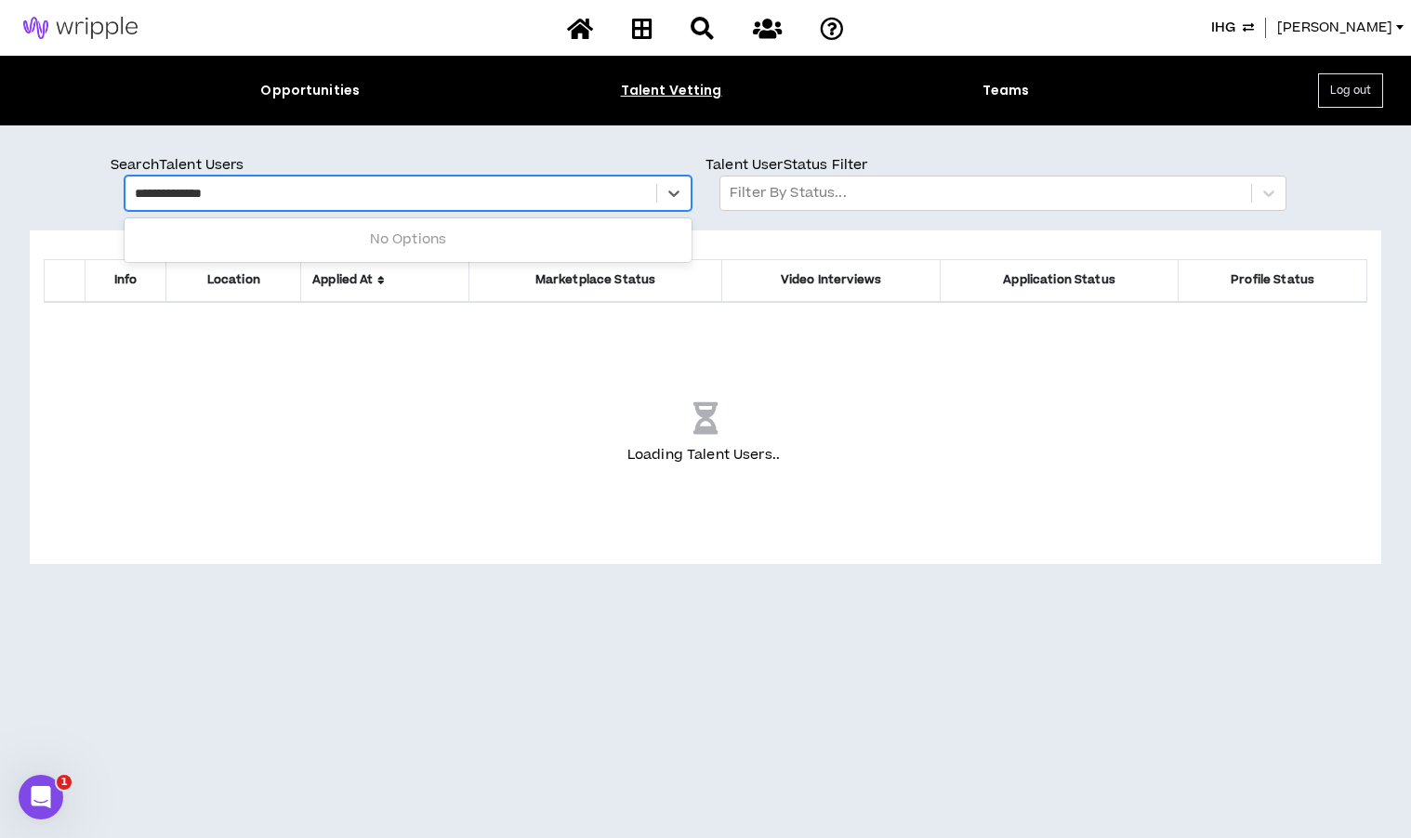
type input "**********"
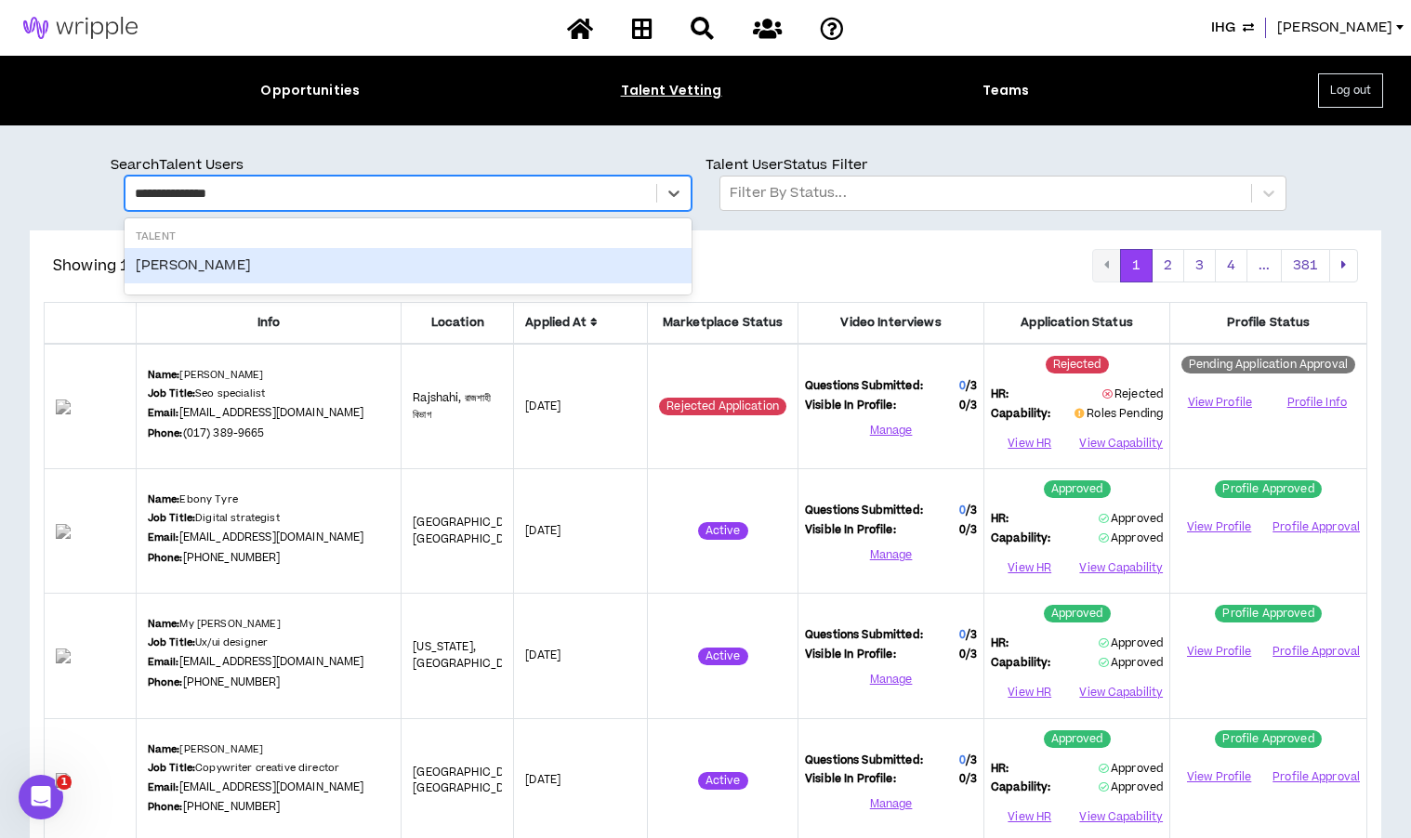
click at [224, 271] on div "Jasmine Navarro" at bounding box center [408, 265] width 567 height 35
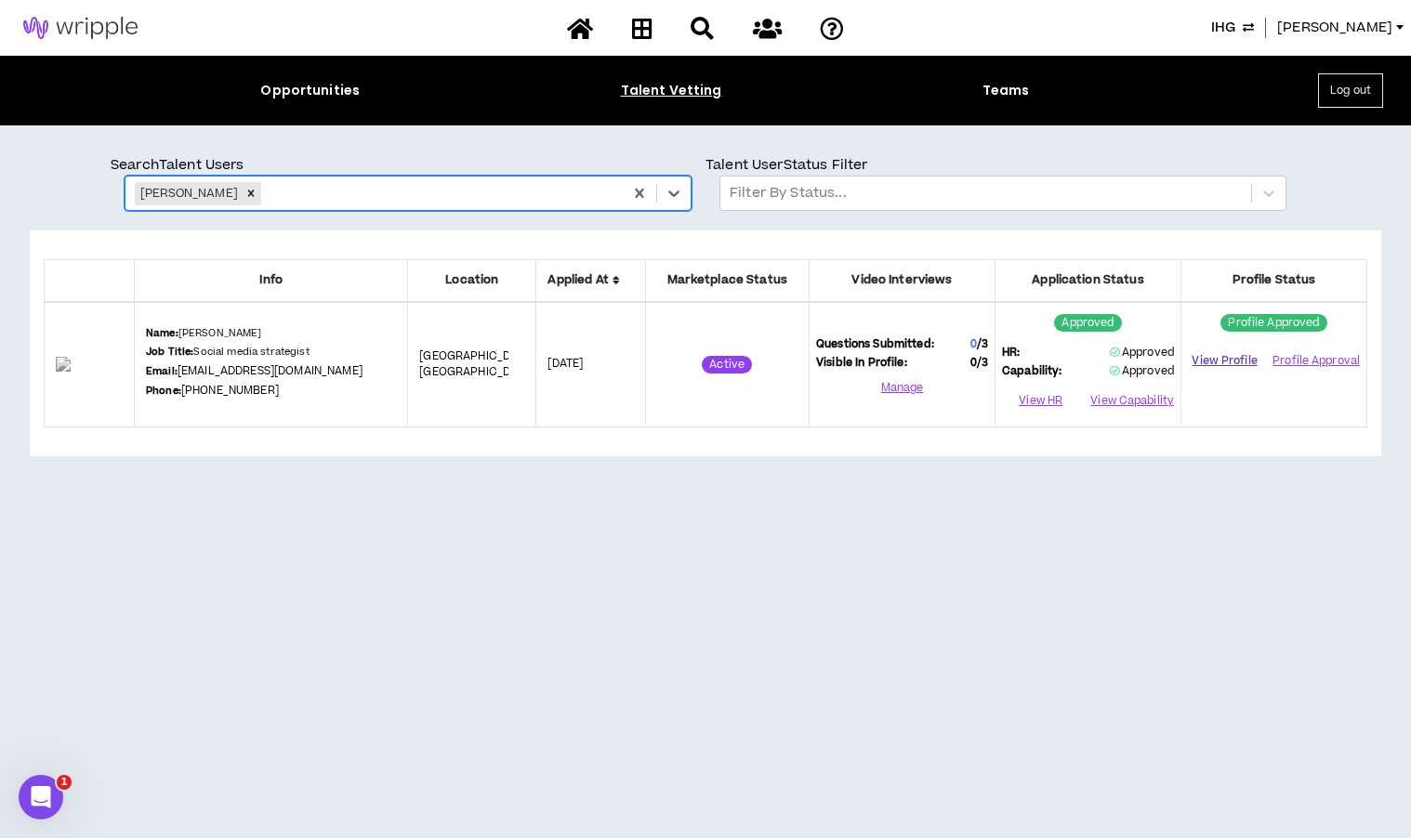
click at [1231, 356] on link "View Profile" at bounding box center [1224, 361] width 73 height 33
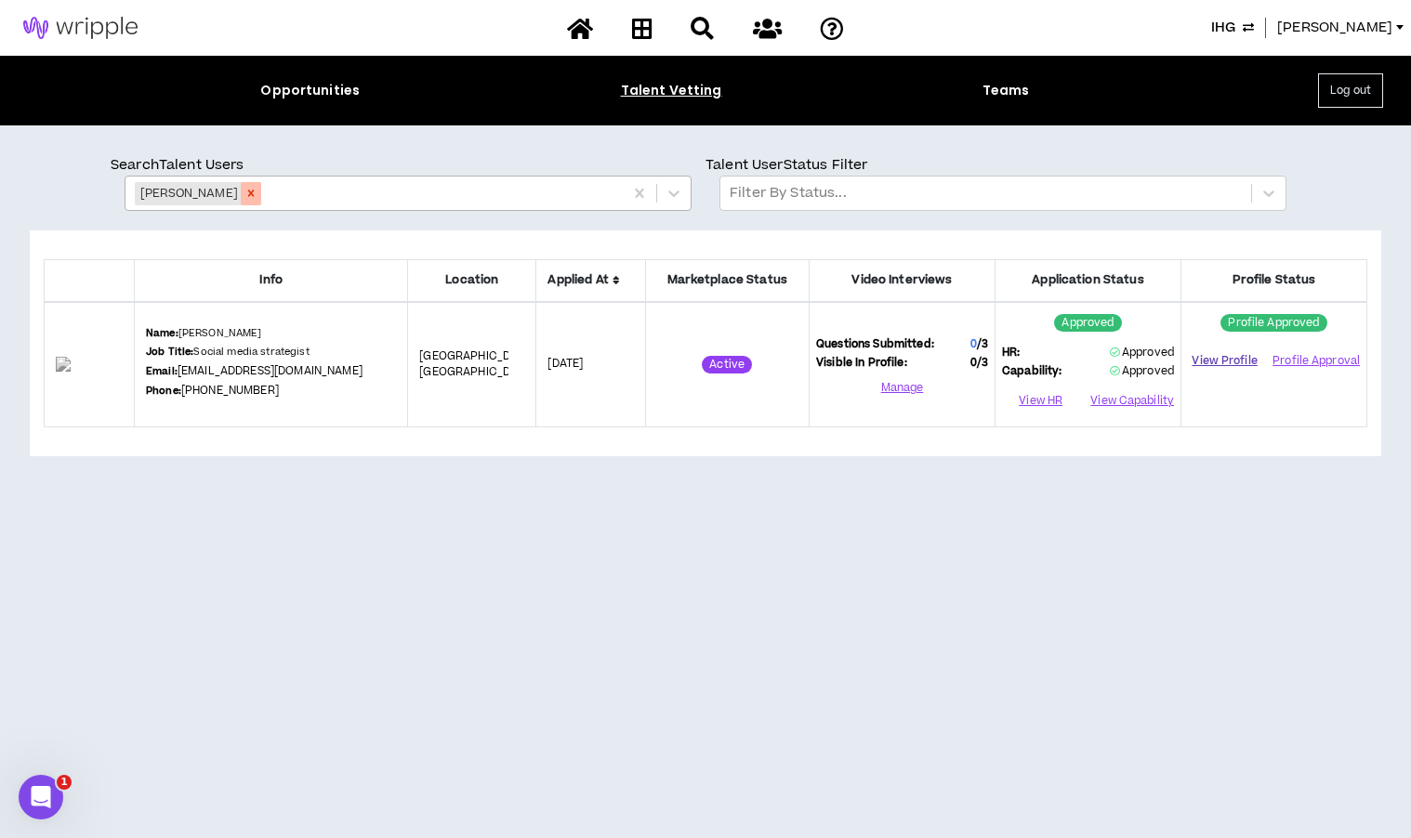
click at [251, 194] on icon "Remove Jasmine Navarro" at bounding box center [251, 194] width 7 height 7
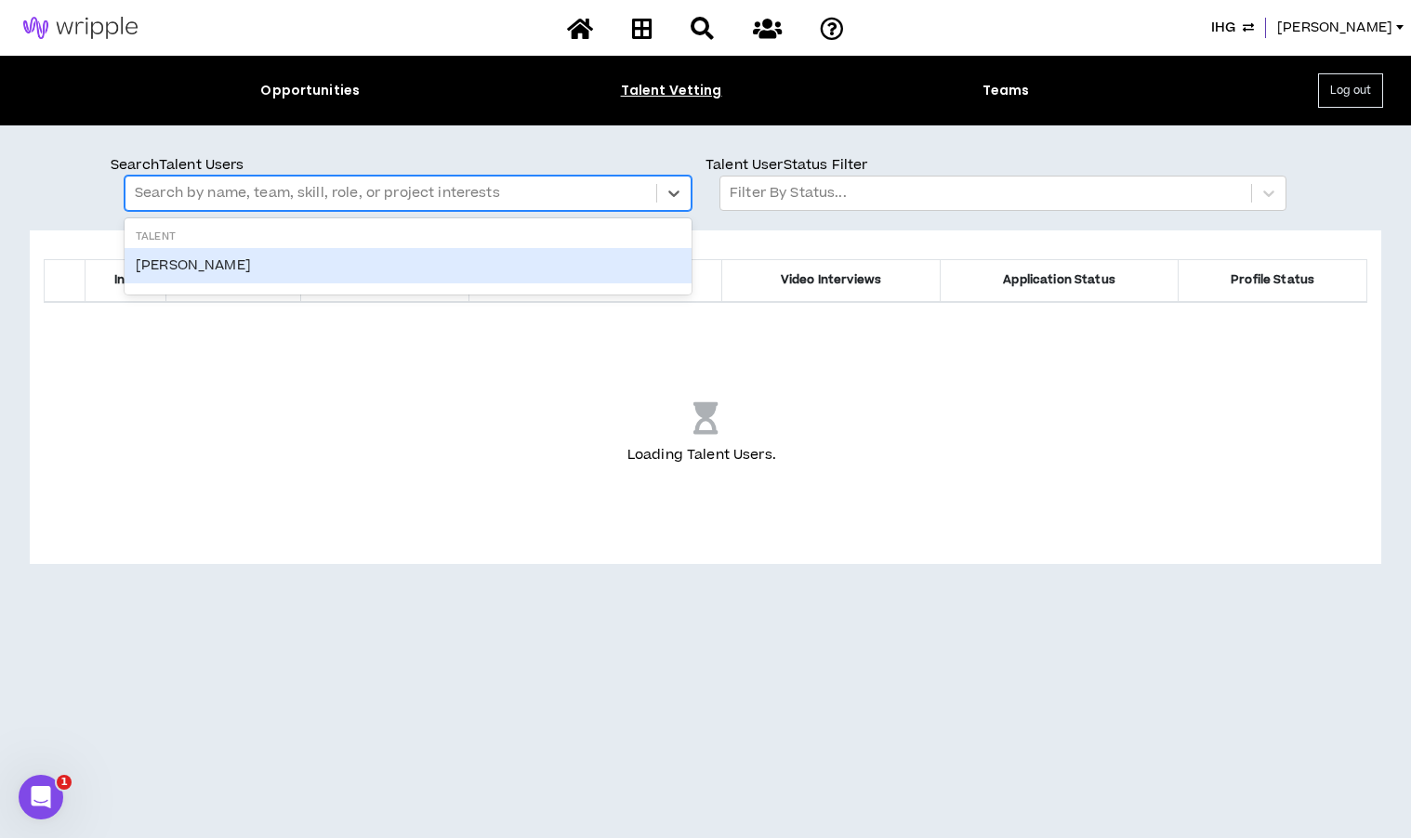
click at [251, 194] on div at bounding box center [391, 193] width 512 height 24
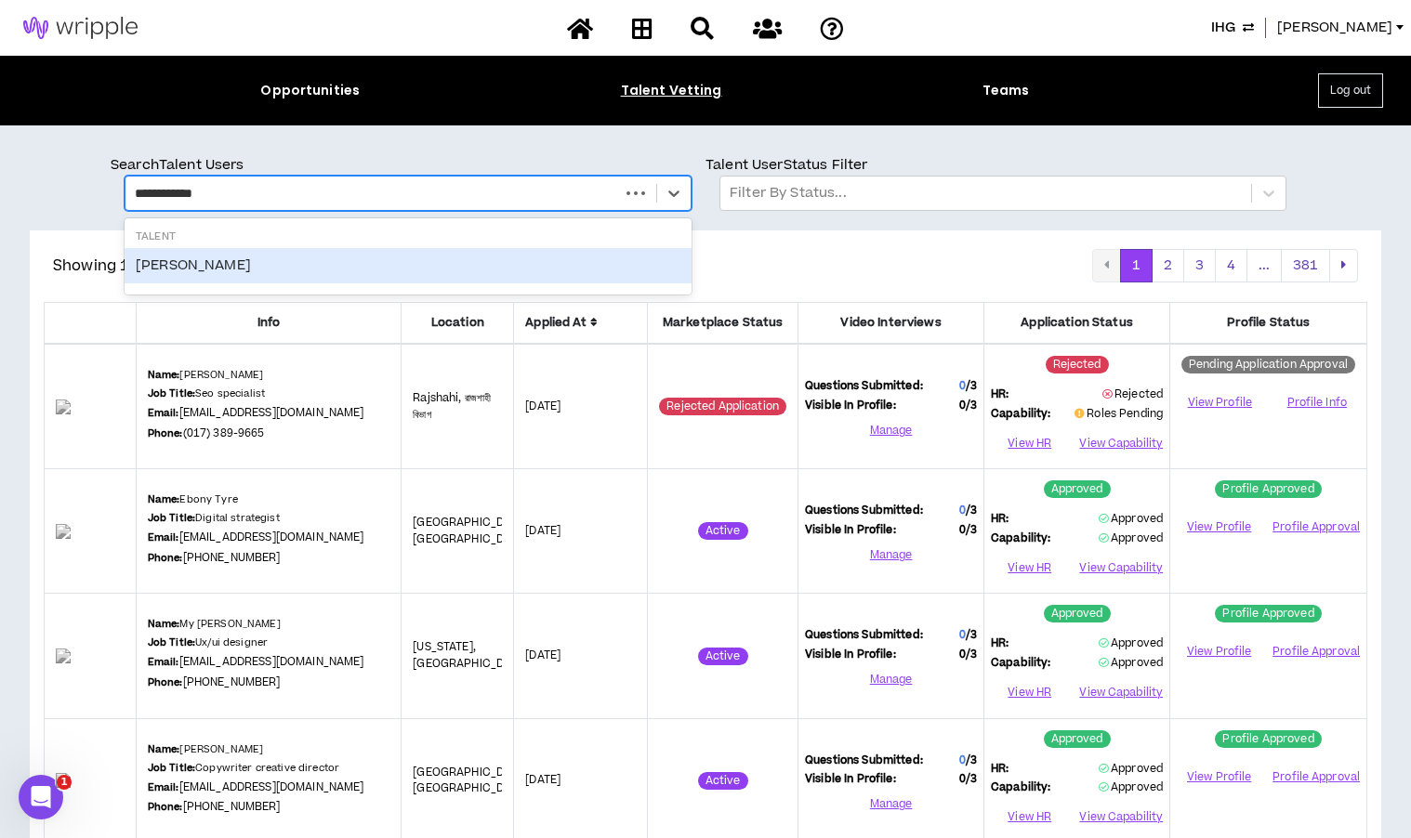
type input "**********"
click at [227, 267] on div "Samantha Davis" at bounding box center [408, 265] width 567 height 35
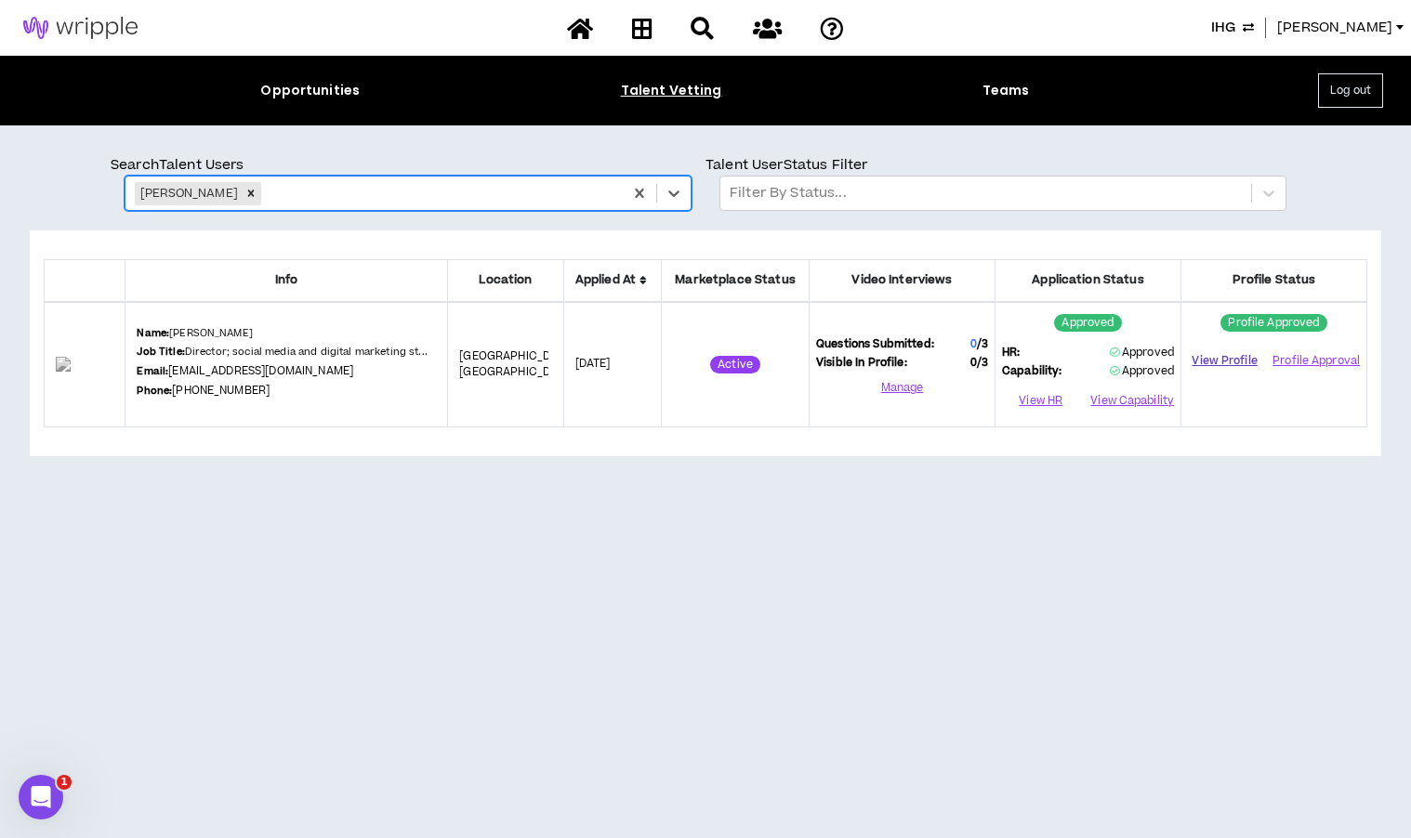
click at [1217, 358] on link "View Profile" at bounding box center [1224, 361] width 73 height 33
